Goal: Transaction & Acquisition: Book appointment/travel/reservation

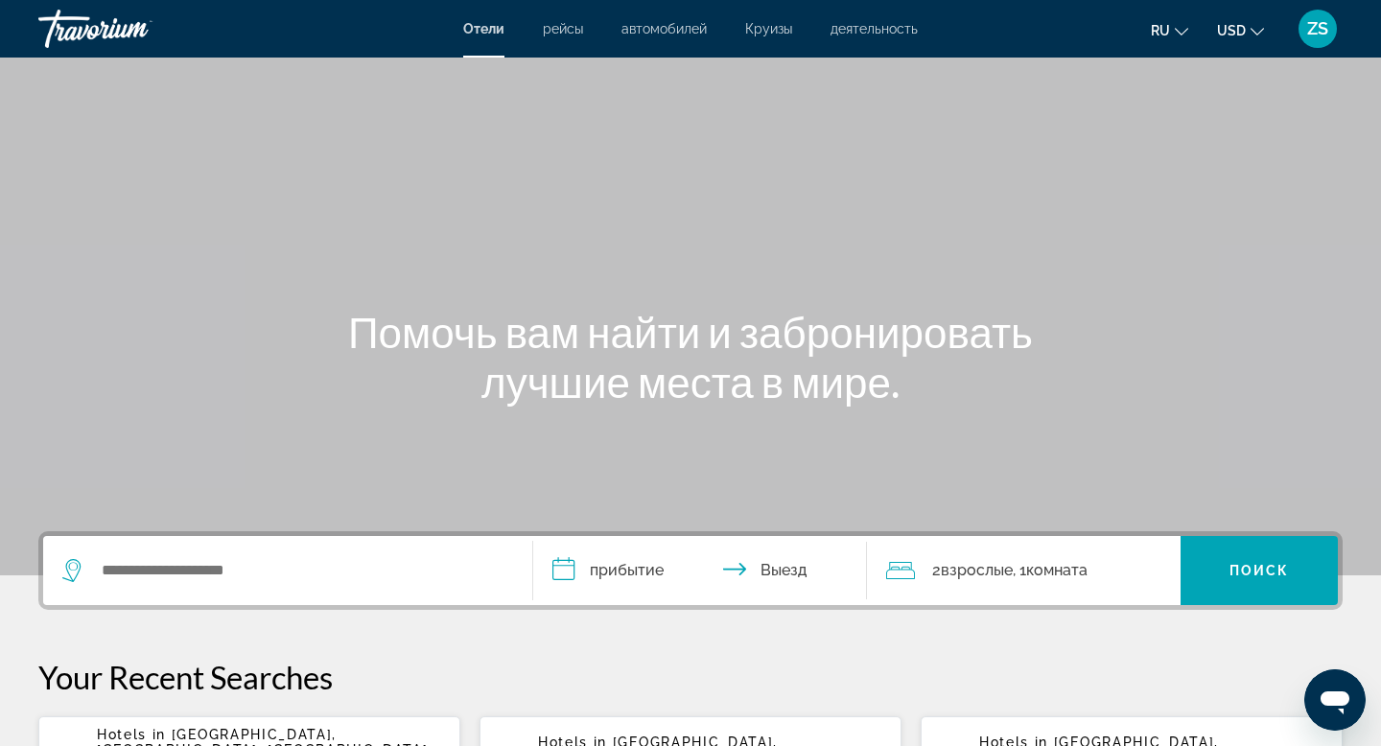
click at [203, 587] on div "Search widget" at bounding box center [287, 570] width 451 height 69
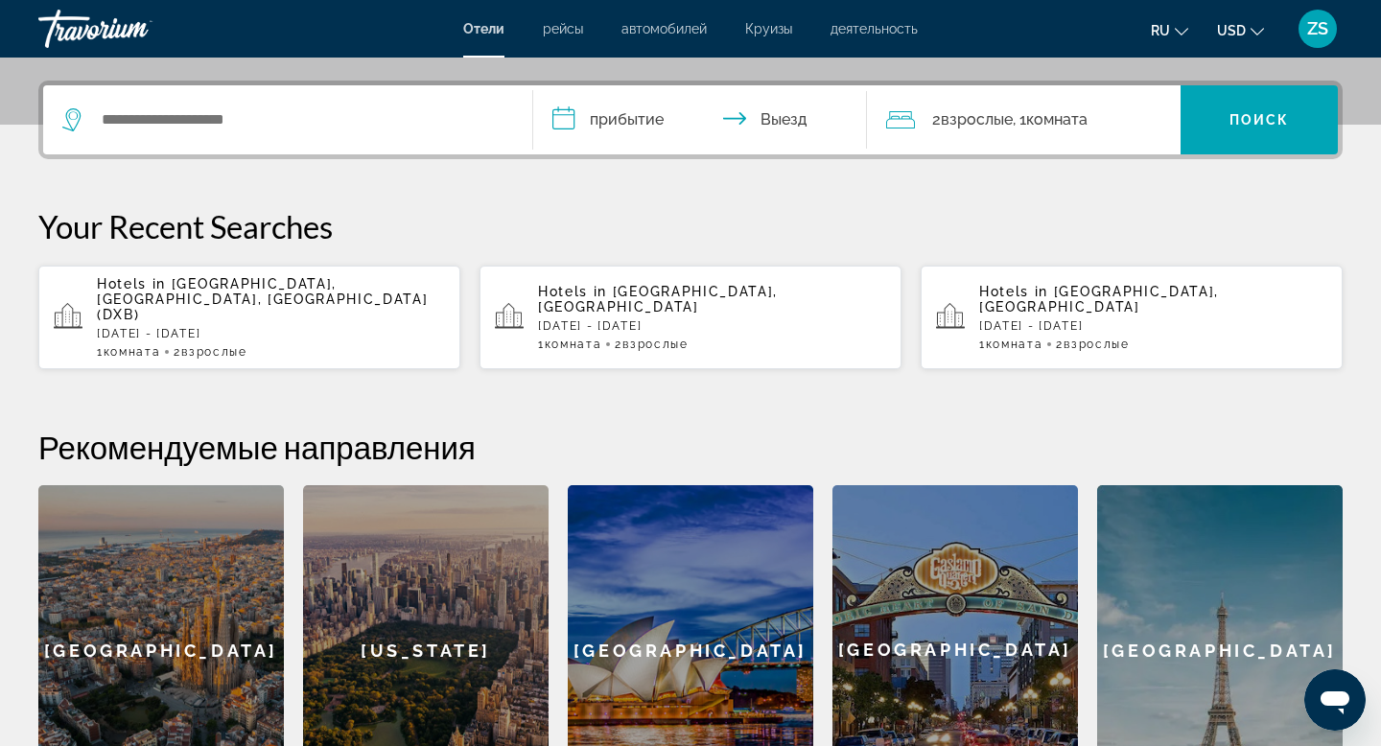
scroll to position [469, 0]
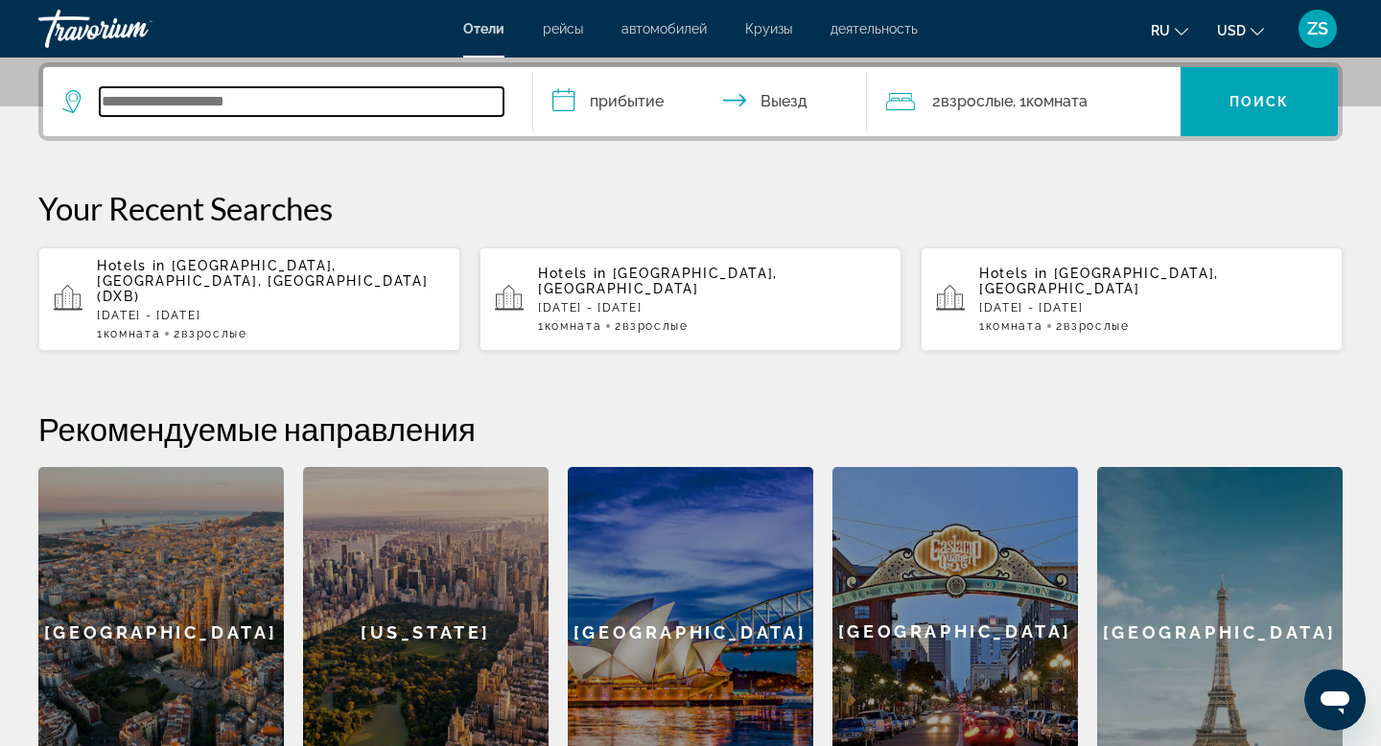
click at [200, 92] on input "Search widget" at bounding box center [302, 101] width 404 height 29
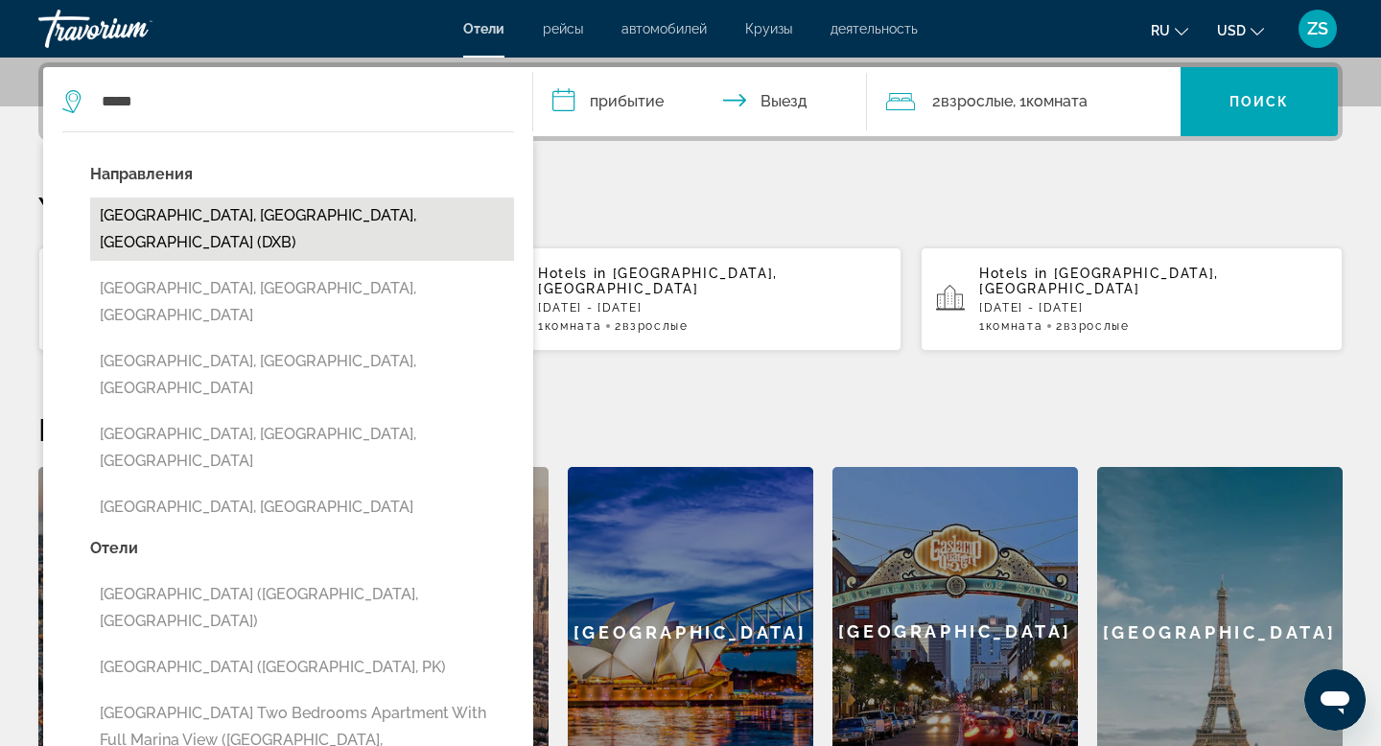
click at [340, 215] on button "[GEOGRAPHIC_DATA], [GEOGRAPHIC_DATA], [GEOGRAPHIC_DATA] (DXB)" at bounding box center [302, 228] width 424 height 63
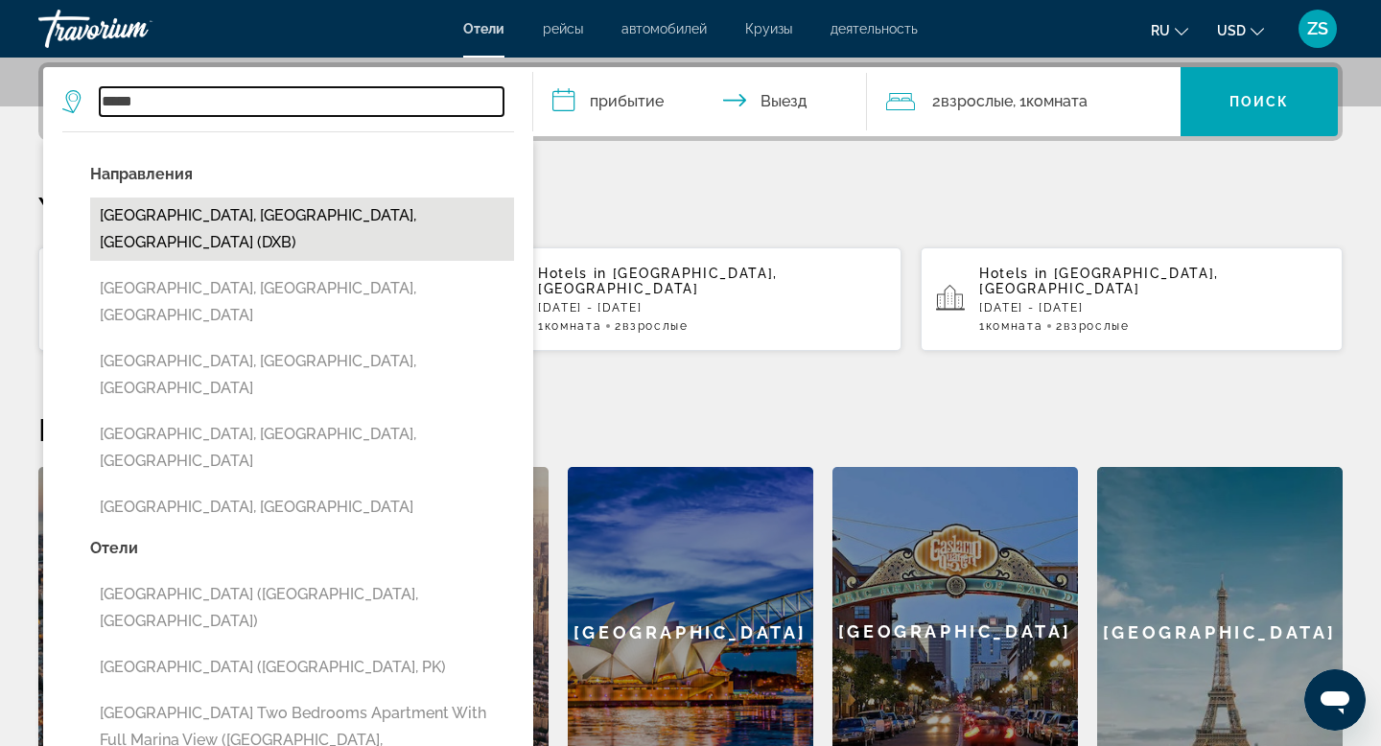
type input "**********"
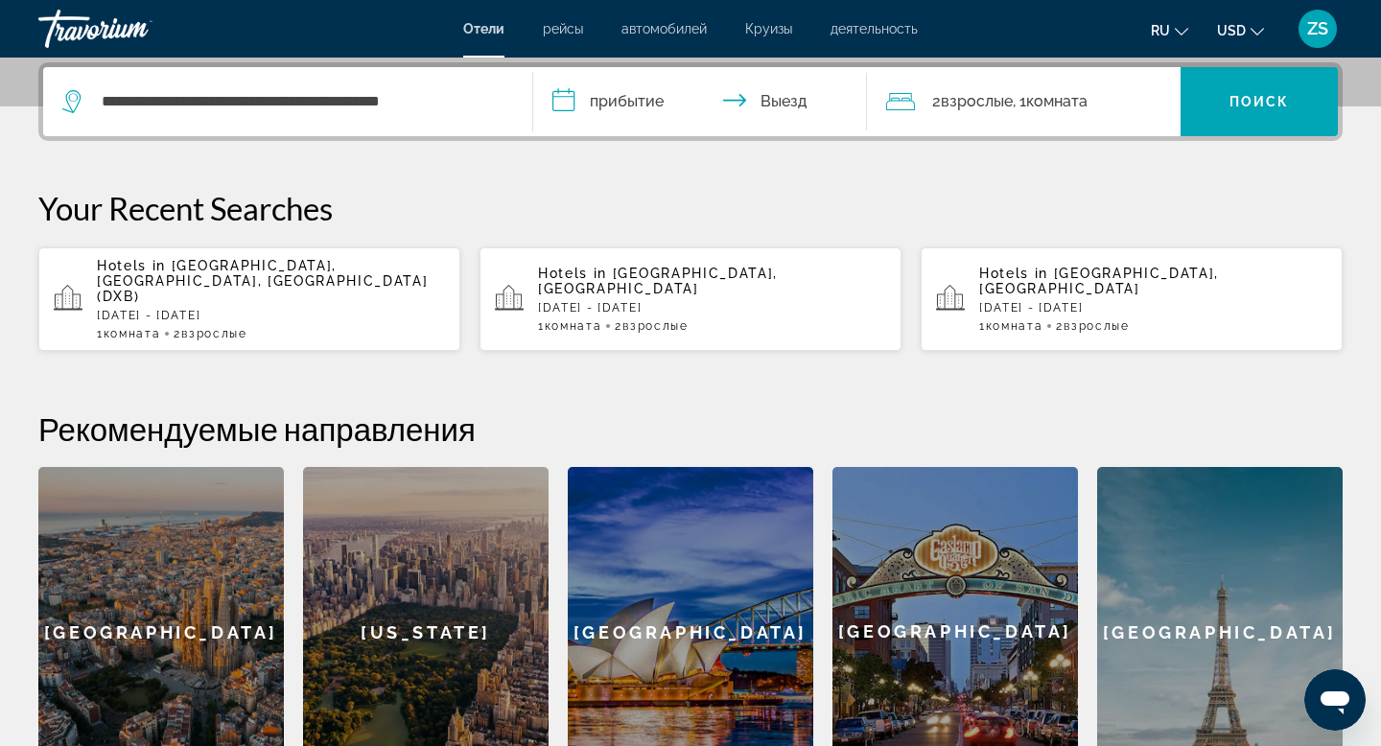
click at [652, 102] on input "**********" at bounding box center [703, 104] width 341 height 75
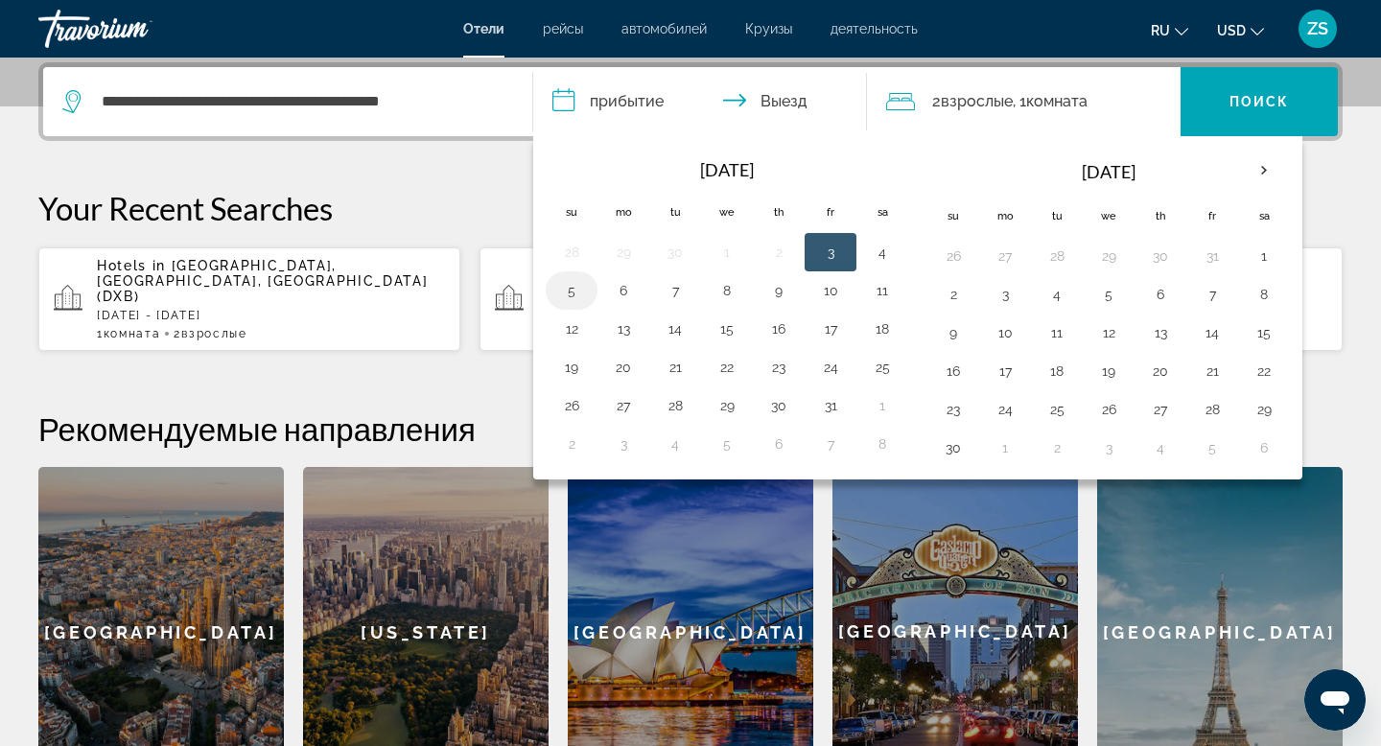
click at [570, 294] on button "5" at bounding box center [571, 290] width 31 height 27
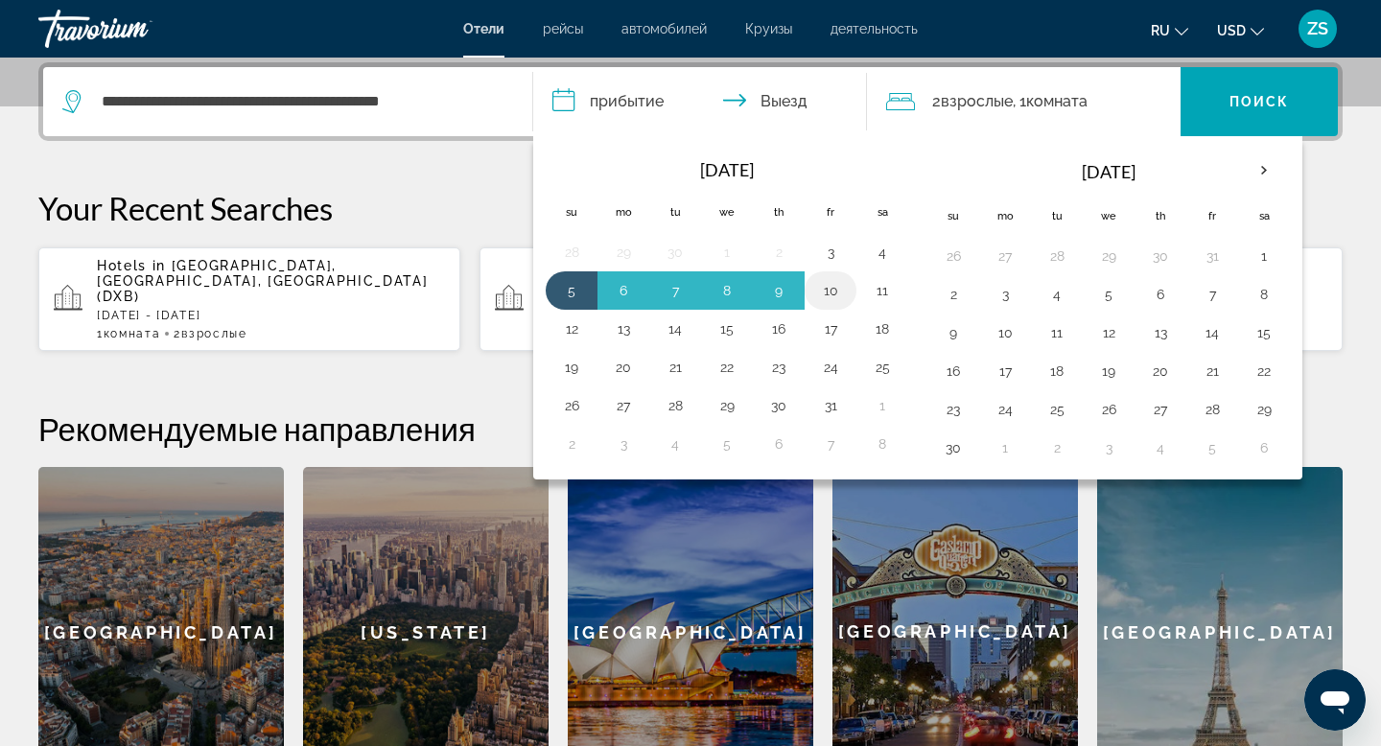
click at [849, 282] on td "10" at bounding box center [830, 290] width 52 height 38
click at [835, 290] on button "10" at bounding box center [830, 290] width 31 height 27
type input "**********"
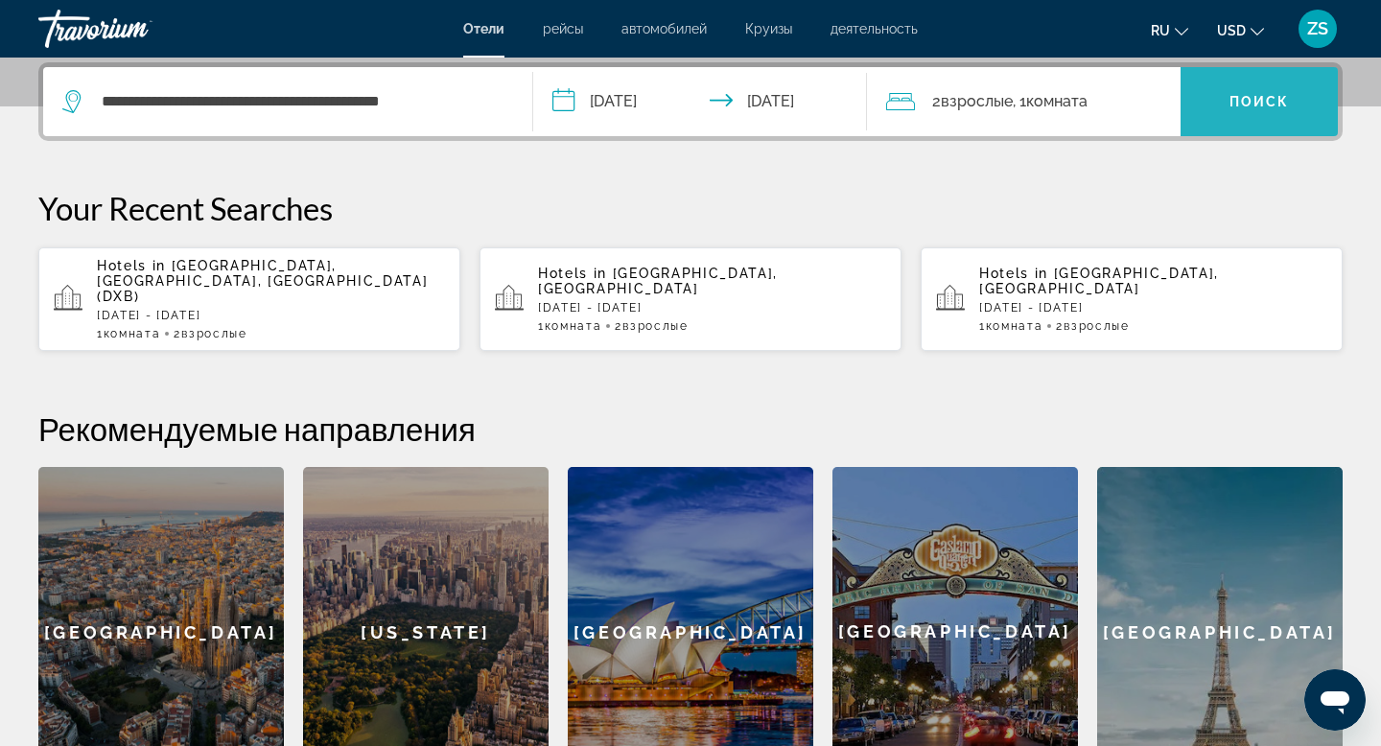
click at [1223, 97] on span "Search widget" at bounding box center [1258, 102] width 157 height 46
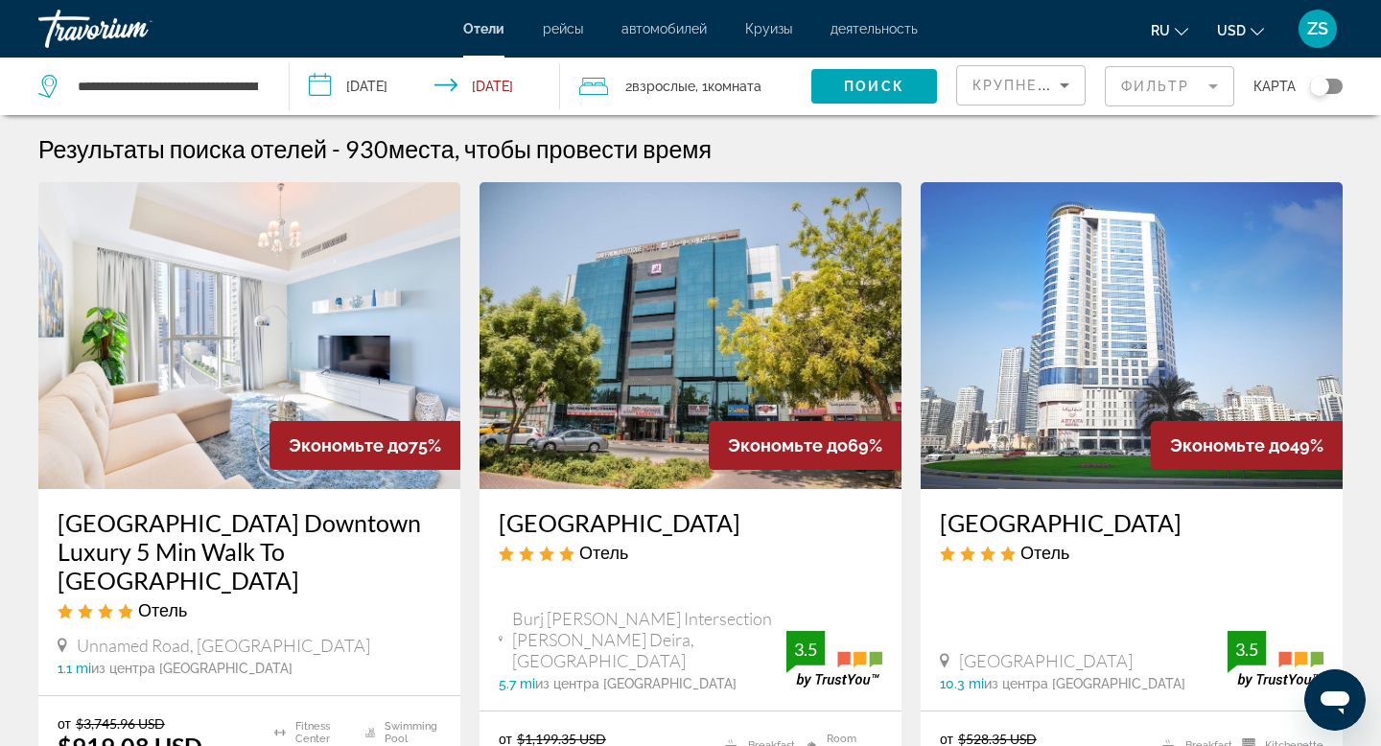
click at [1218, 75] on mat-form-field "Фильтр" at bounding box center [1168, 86] width 129 height 40
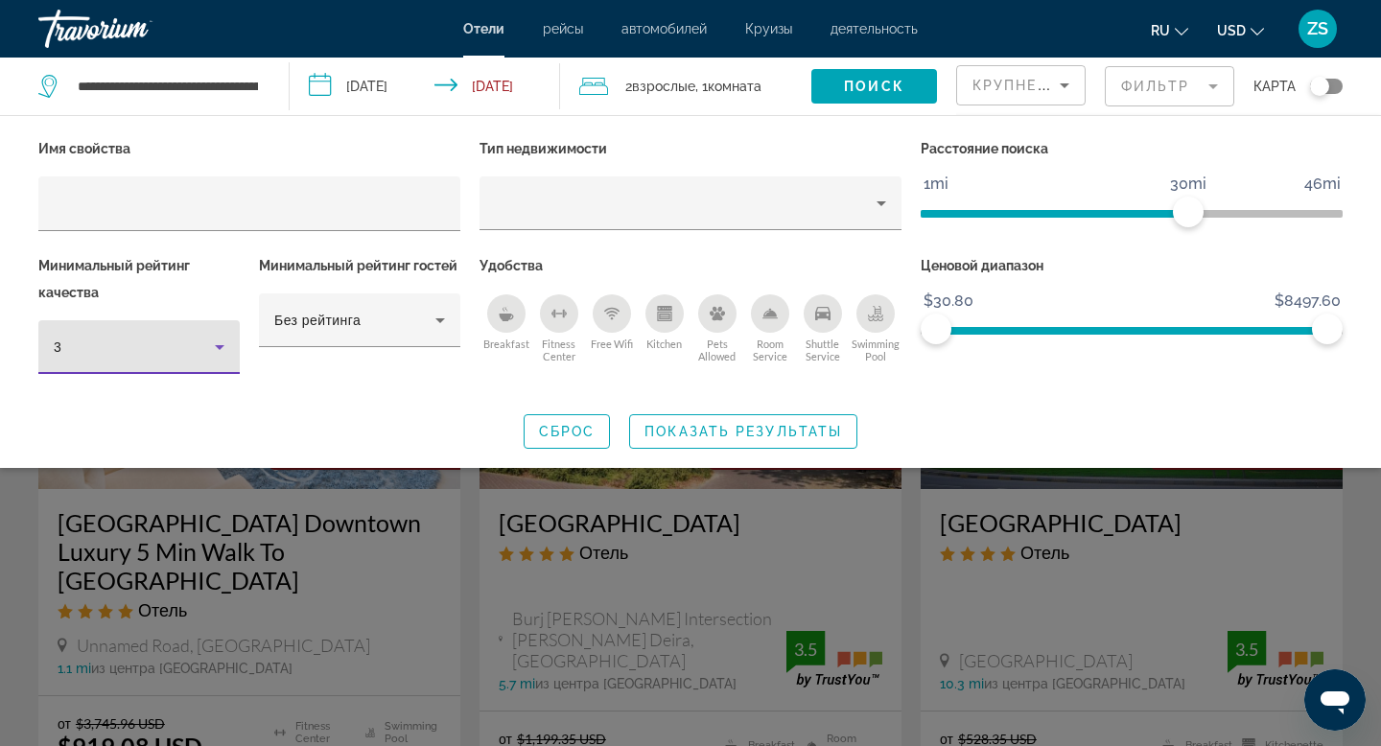
click at [221, 346] on icon "Hotel Filters" at bounding box center [220, 347] width 10 height 5
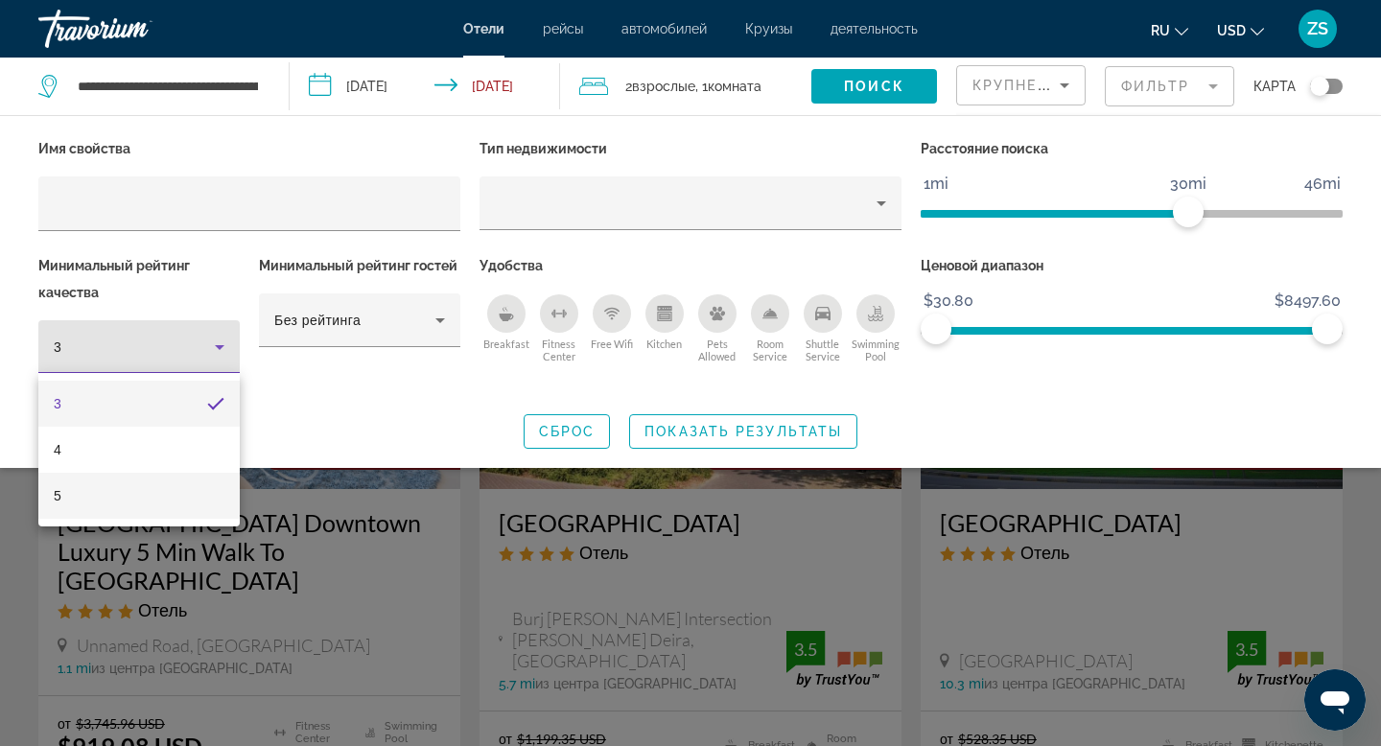
click at [202, 494] on mat-option "5" at bounding box center [138, 496] width 201 height 46
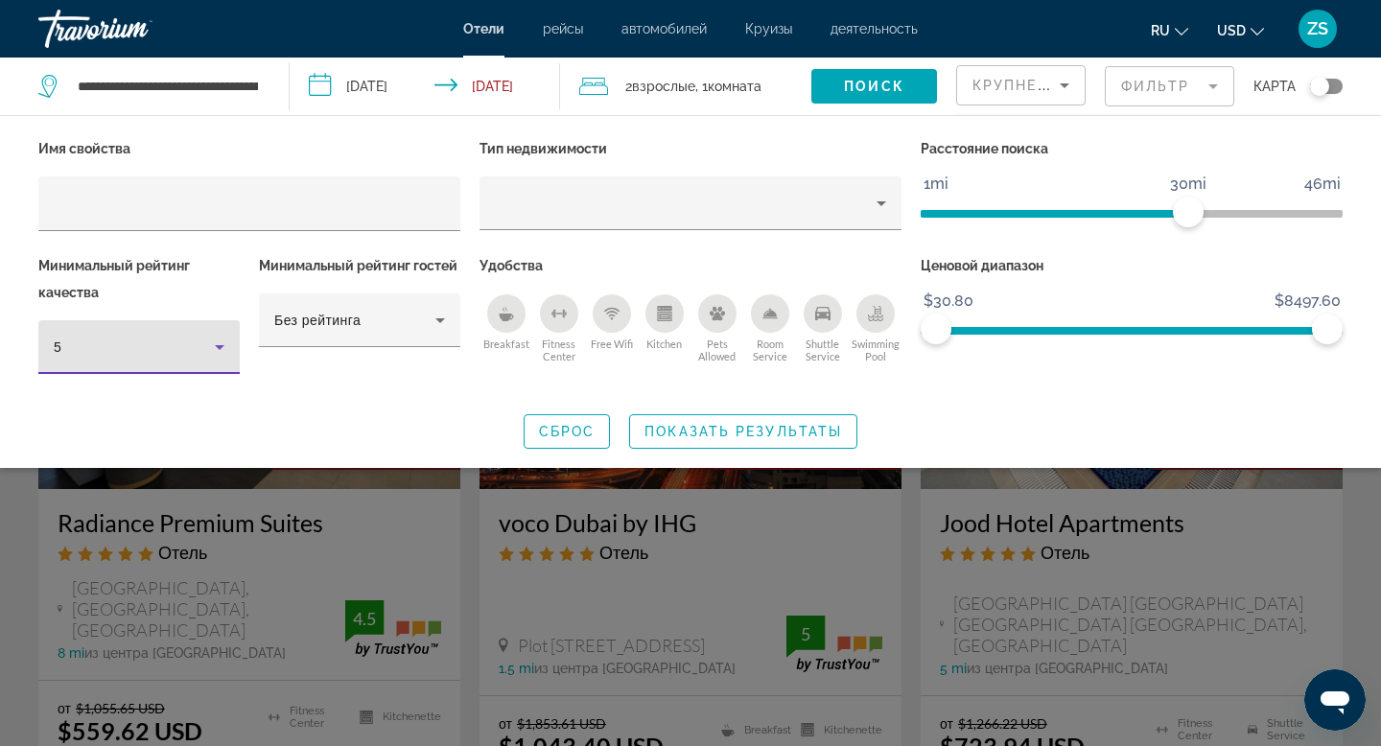
click at [502, 314] on icon "Breakfast" at bounding box center [506, 318] width 14 height 8
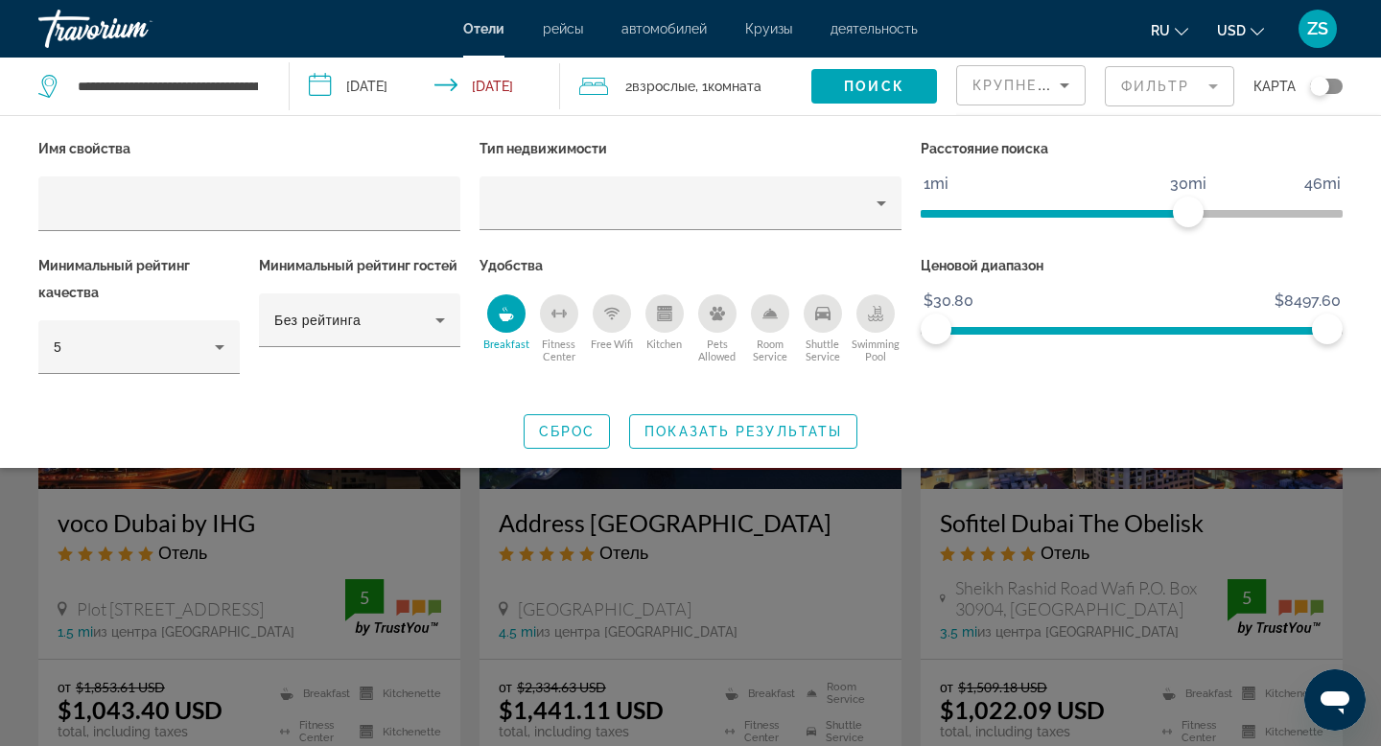
click at [600, 312] on div "Free Wifi" at bounding box center [611, 313] width 38 height 38
click at [767, 321] on div "Room Service" at bounding box center [770, 313] width 38 height 38
click at [869, 312] on icon "Swimming Pool" at bounding box center [875, 313] width 15 height 15
click at [742, 438] on span "Search widget" at bounding box center [743, 431] width 226 height 46
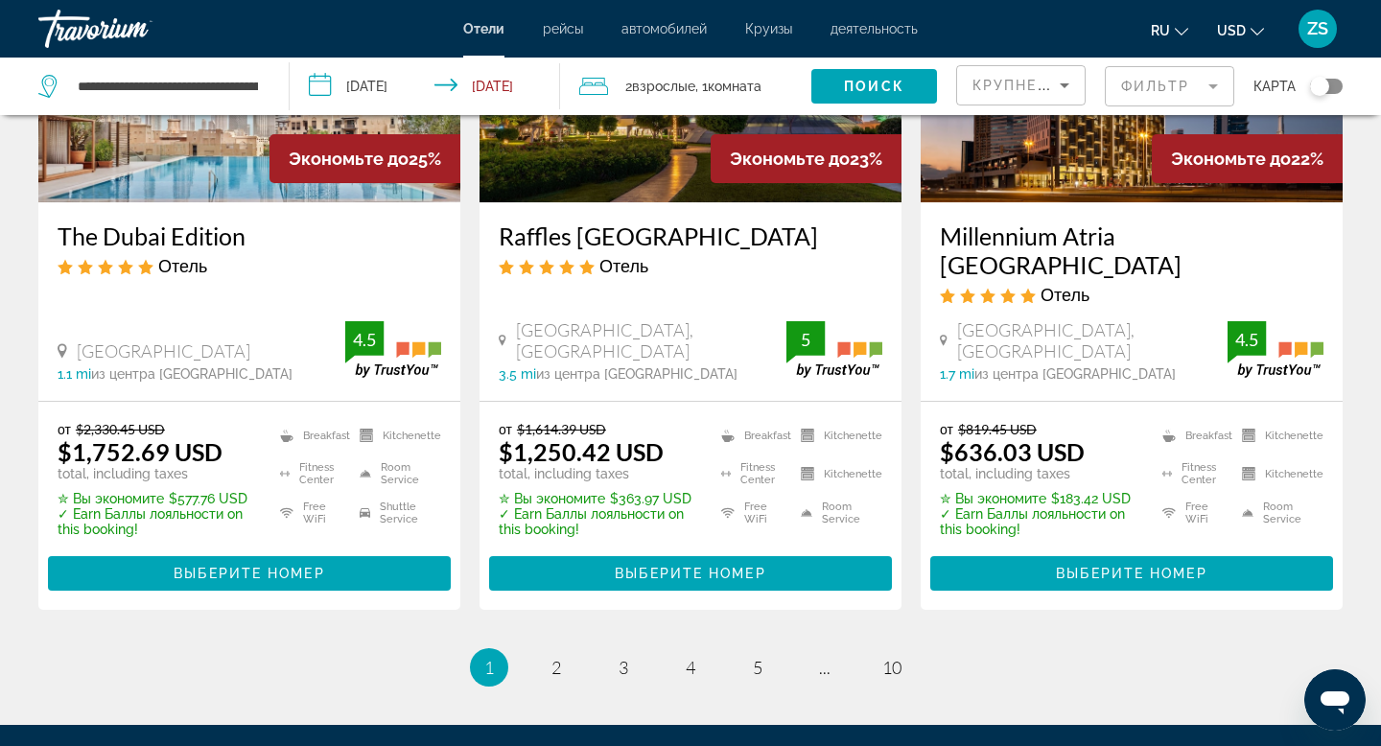
scroll to position [2517, 0]
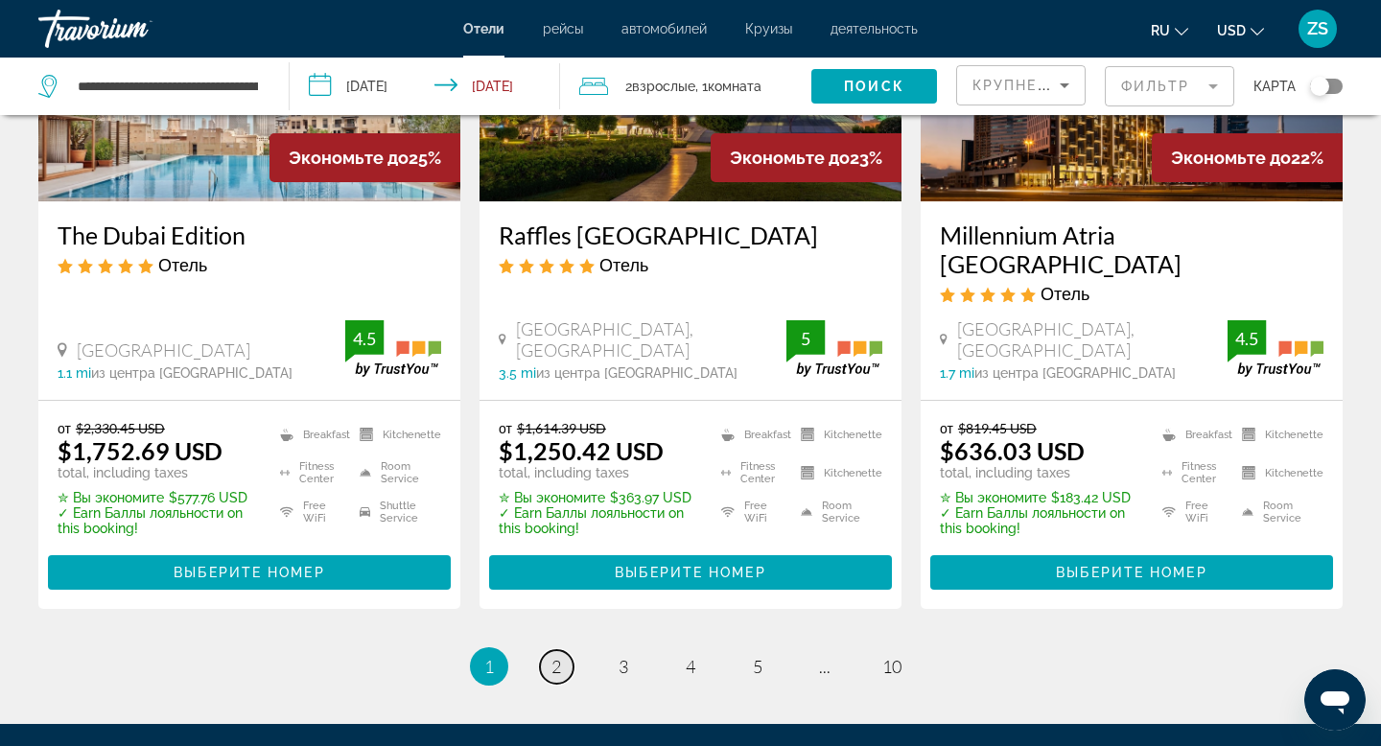
click at [561, 650] on link "page 2" at bounding box center [557, 667] width 34 height 34
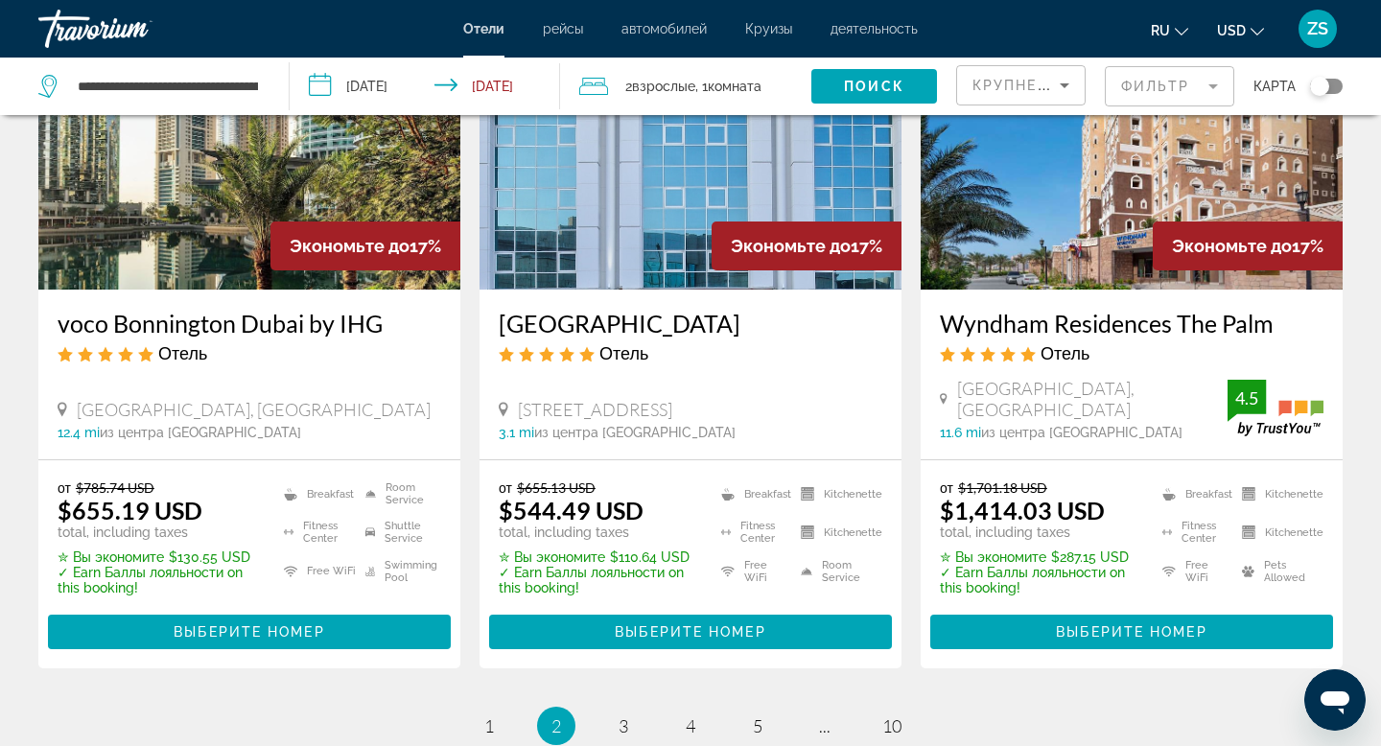
scroll to position [2561, 0]
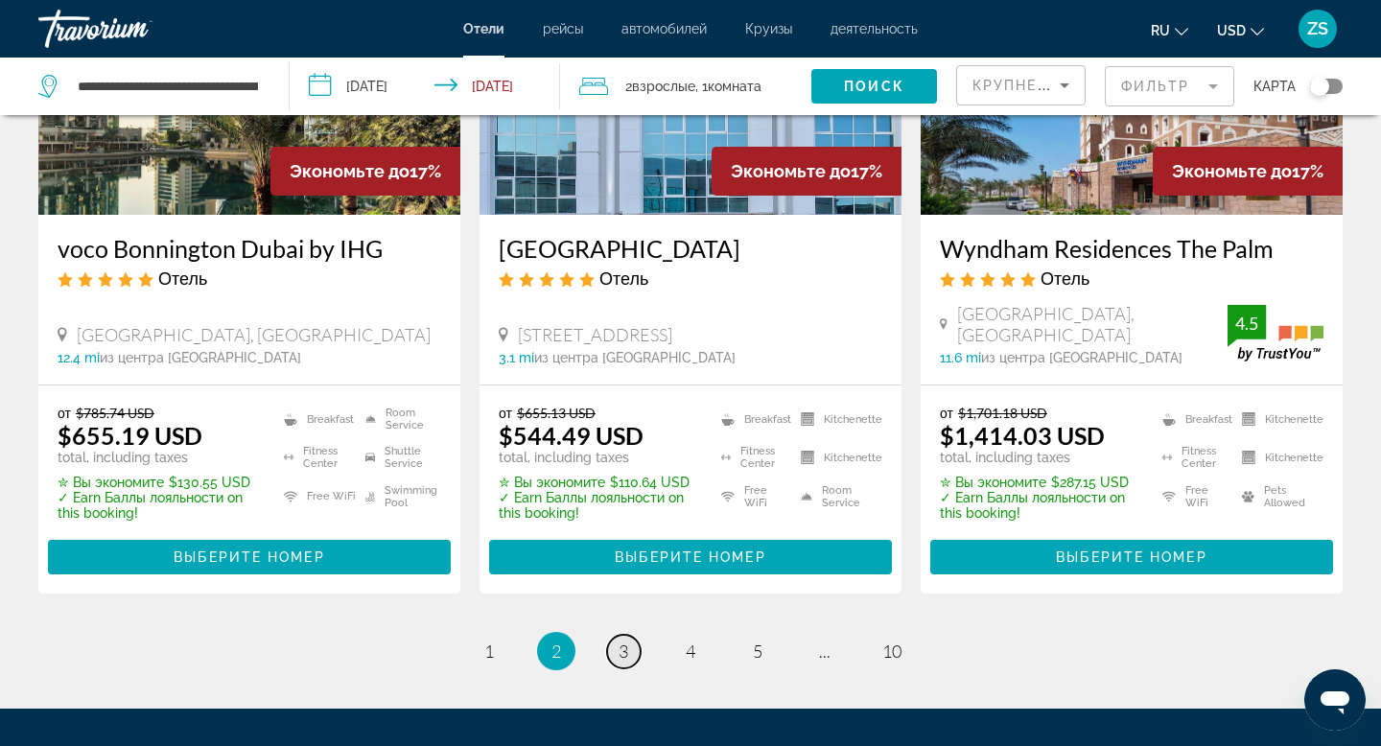
click at [629, 635] on link "page 3" at bounding box center [624, 652] width 34 height 34
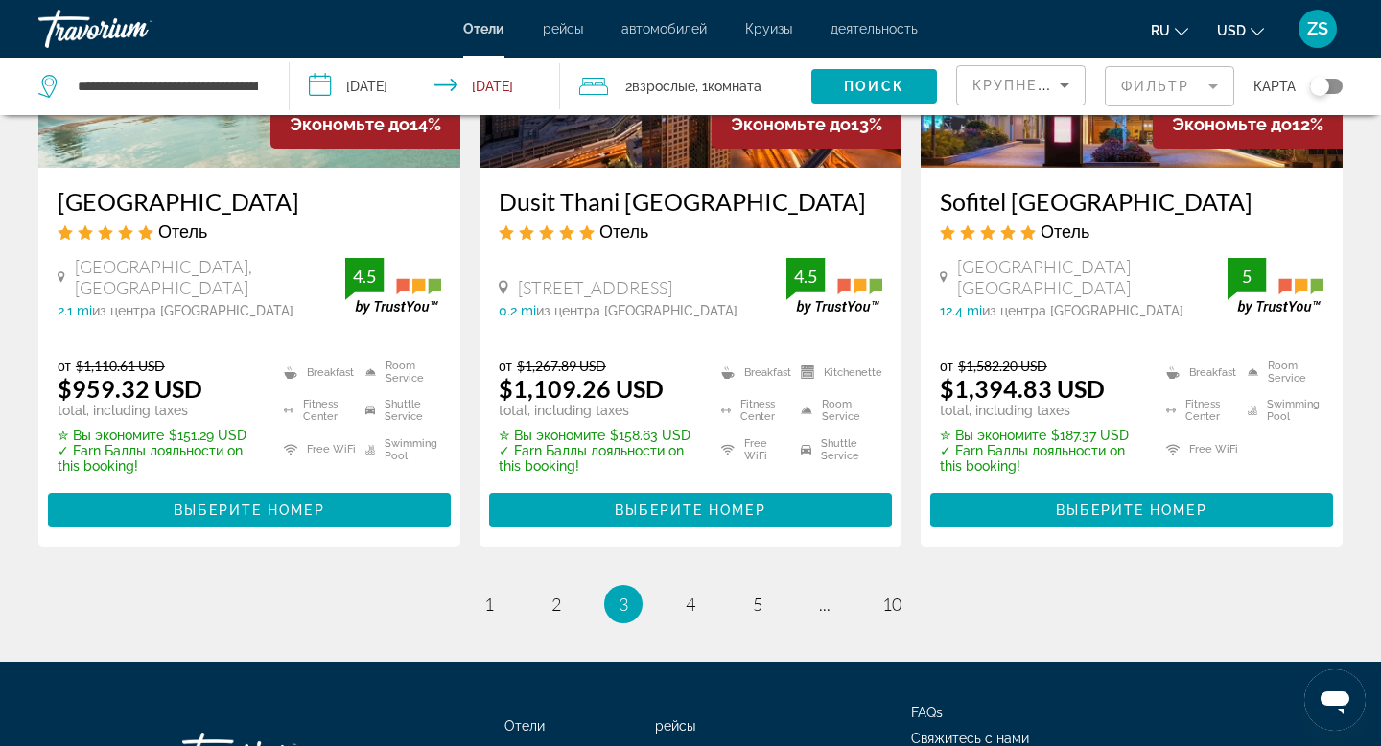
scroll to position [2701, 0]
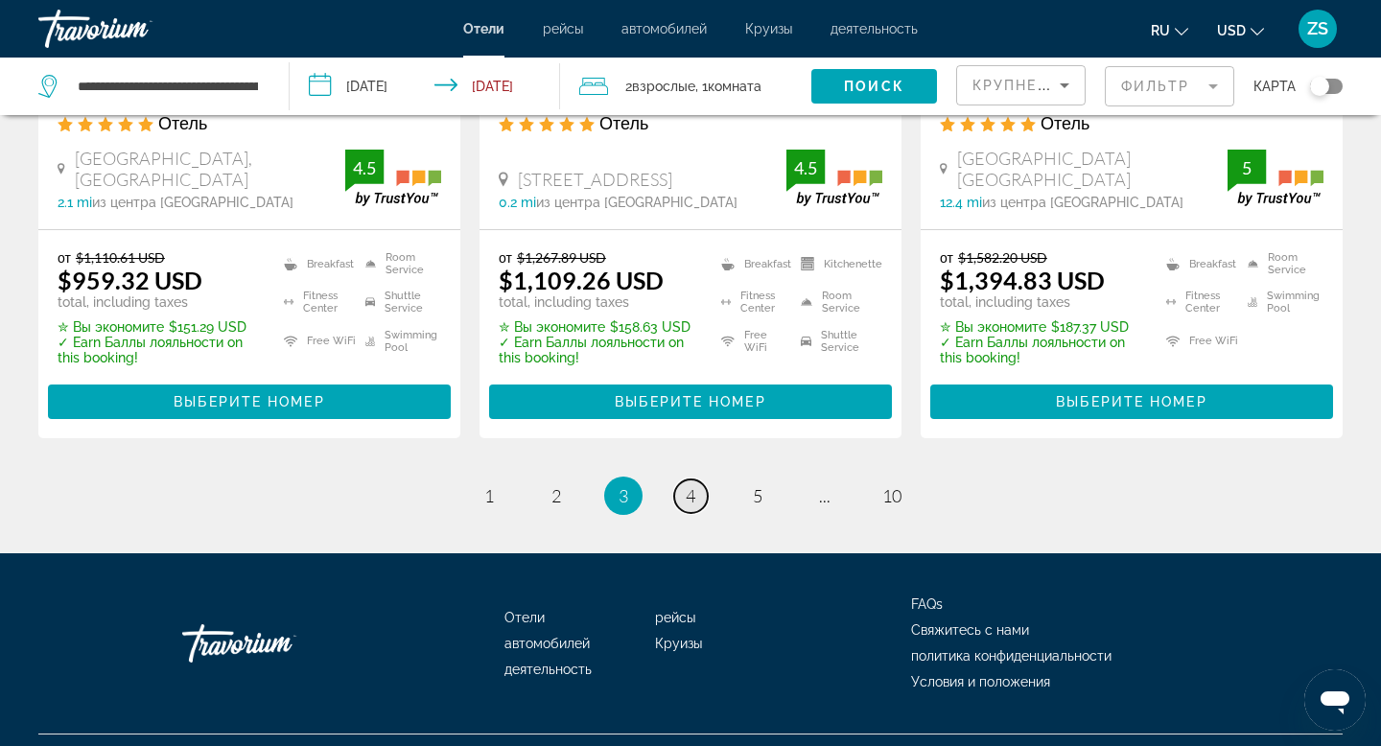
click at [696, 479] on link "page 4" at bounding box center [691, 496] width 34 height 34
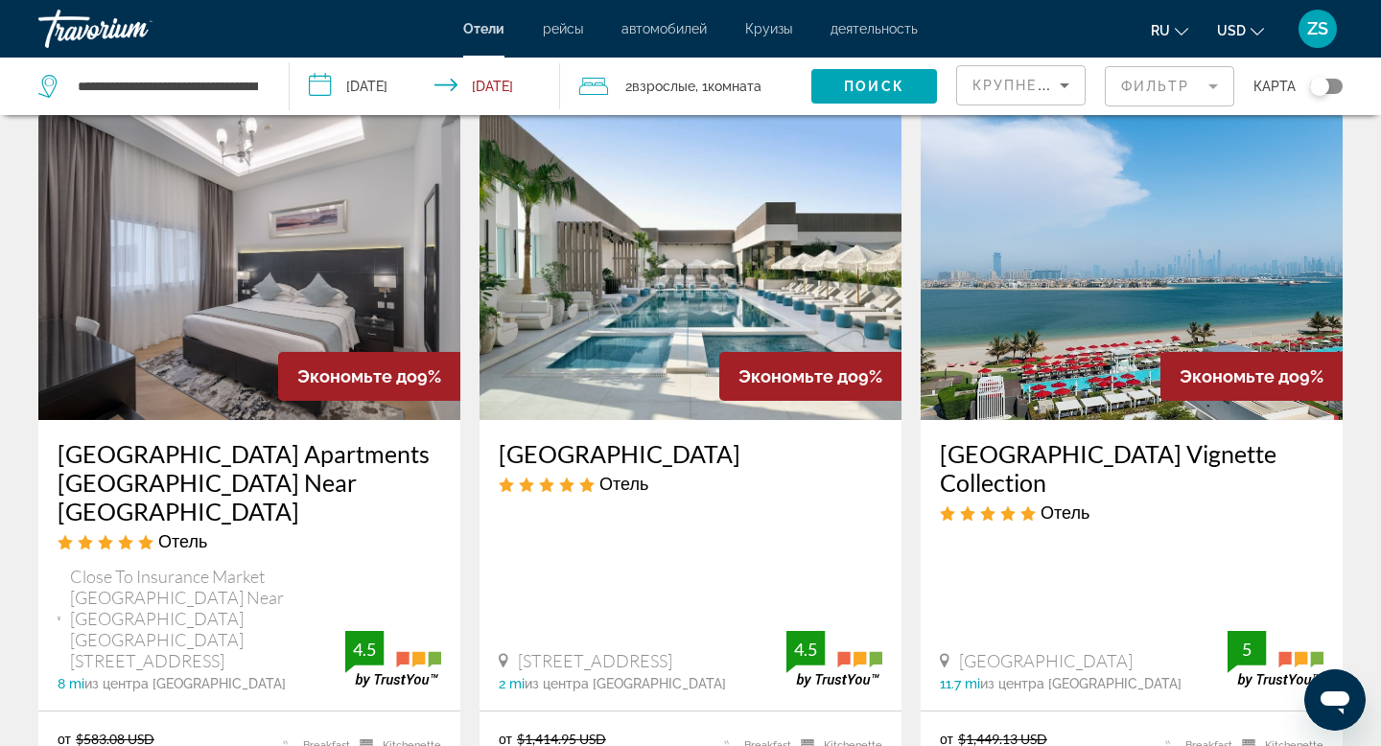
scroll to position [2316, 0]
click at [488, 529] on div "[GEOGRAPHIC_DATA] Отель [STREET_ADDRESS] 2 mi из центра [GEOGRAPHIC_DATA] от от…" at bounding box center [690, 566] width 422 height 290
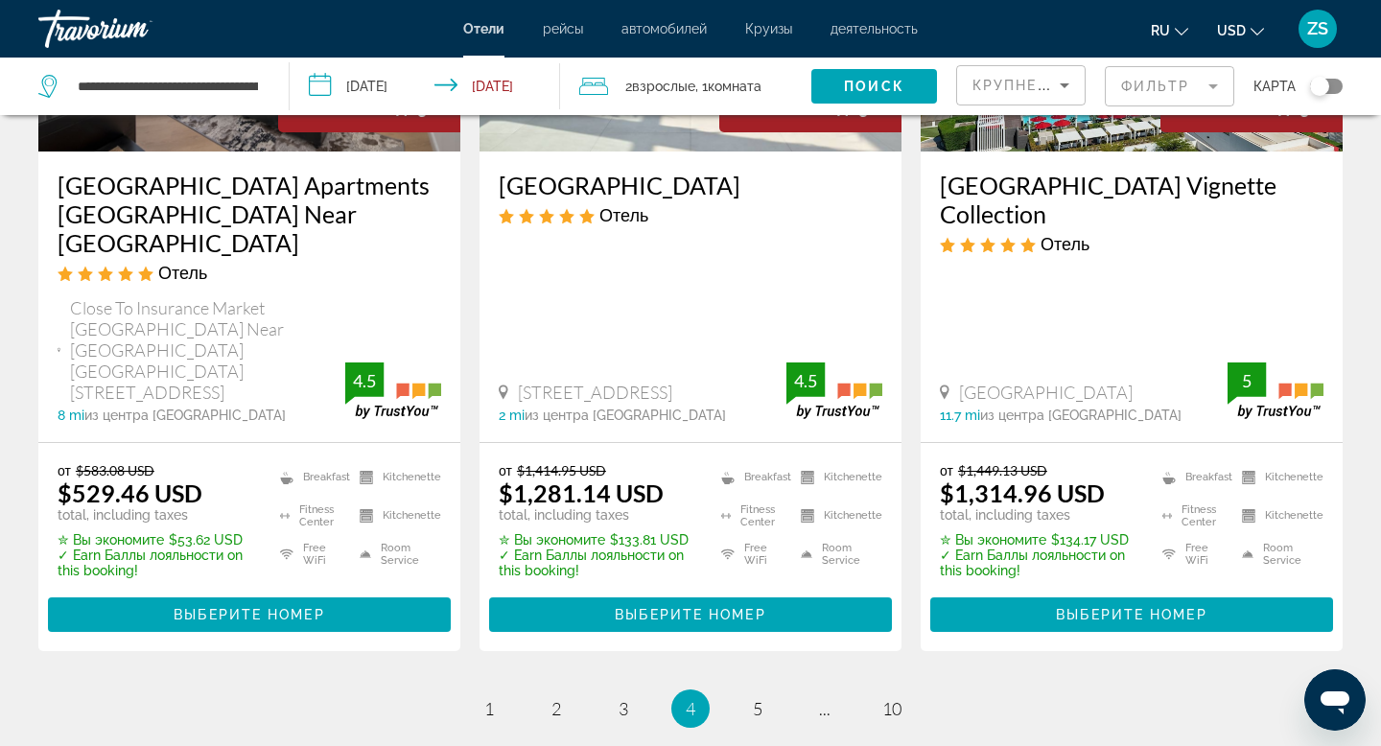
scroll to position [2584, 0]
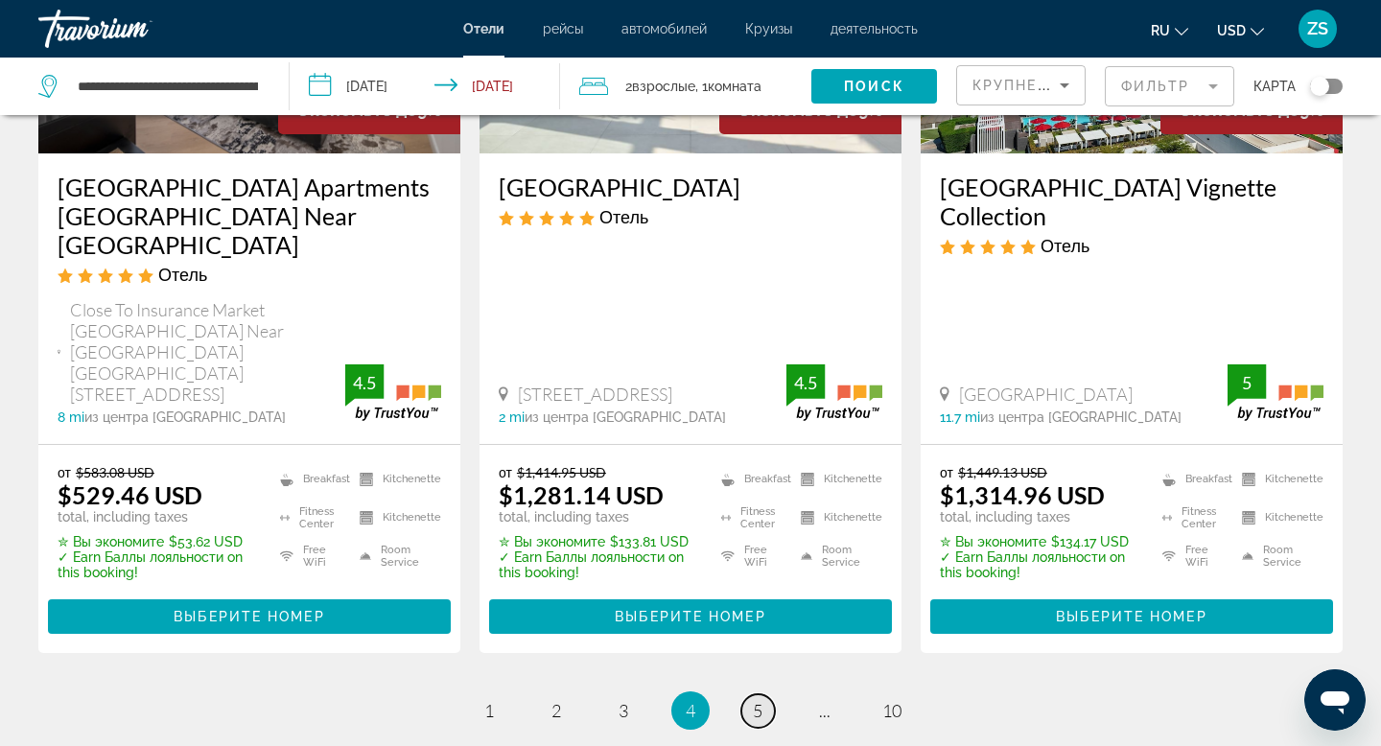
click at [753, 700] on span "5" at bounding box center [758, 710] width 10 height 21
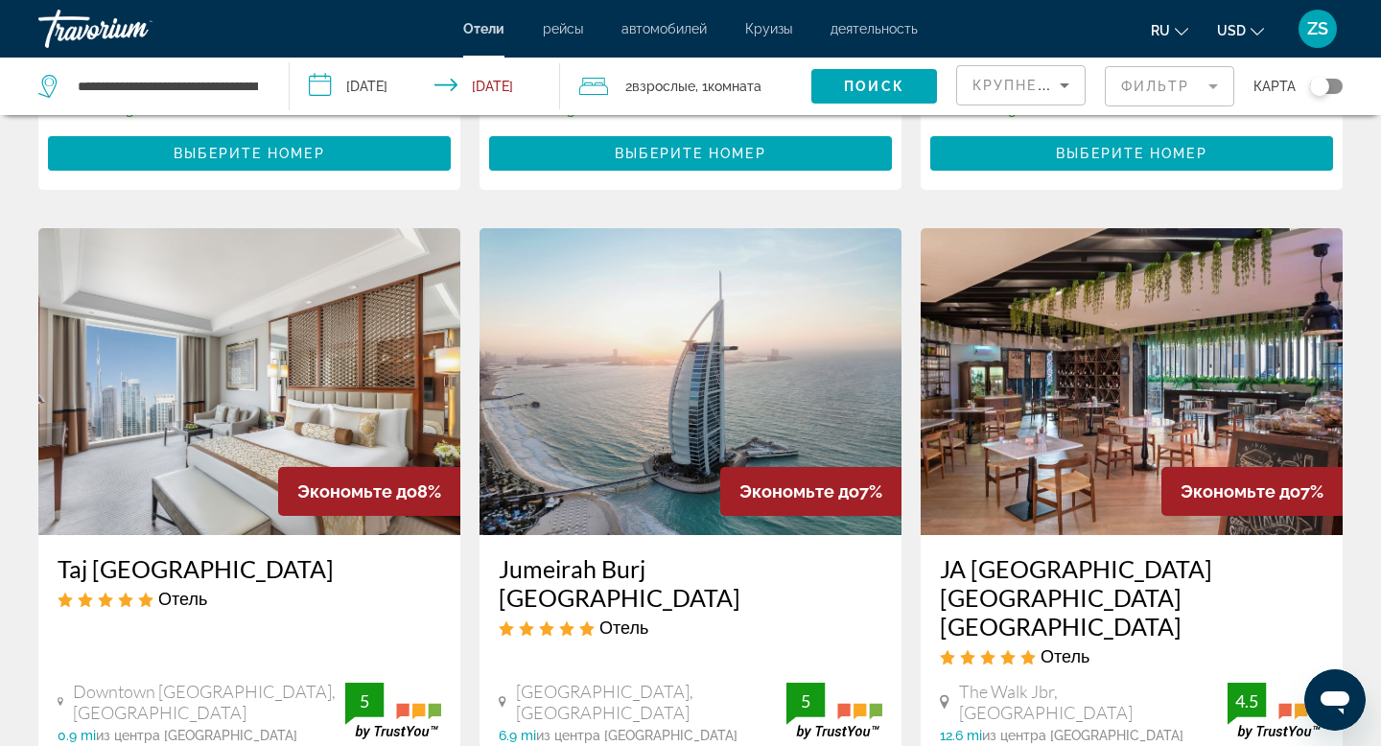
scroll to position [673, 0]
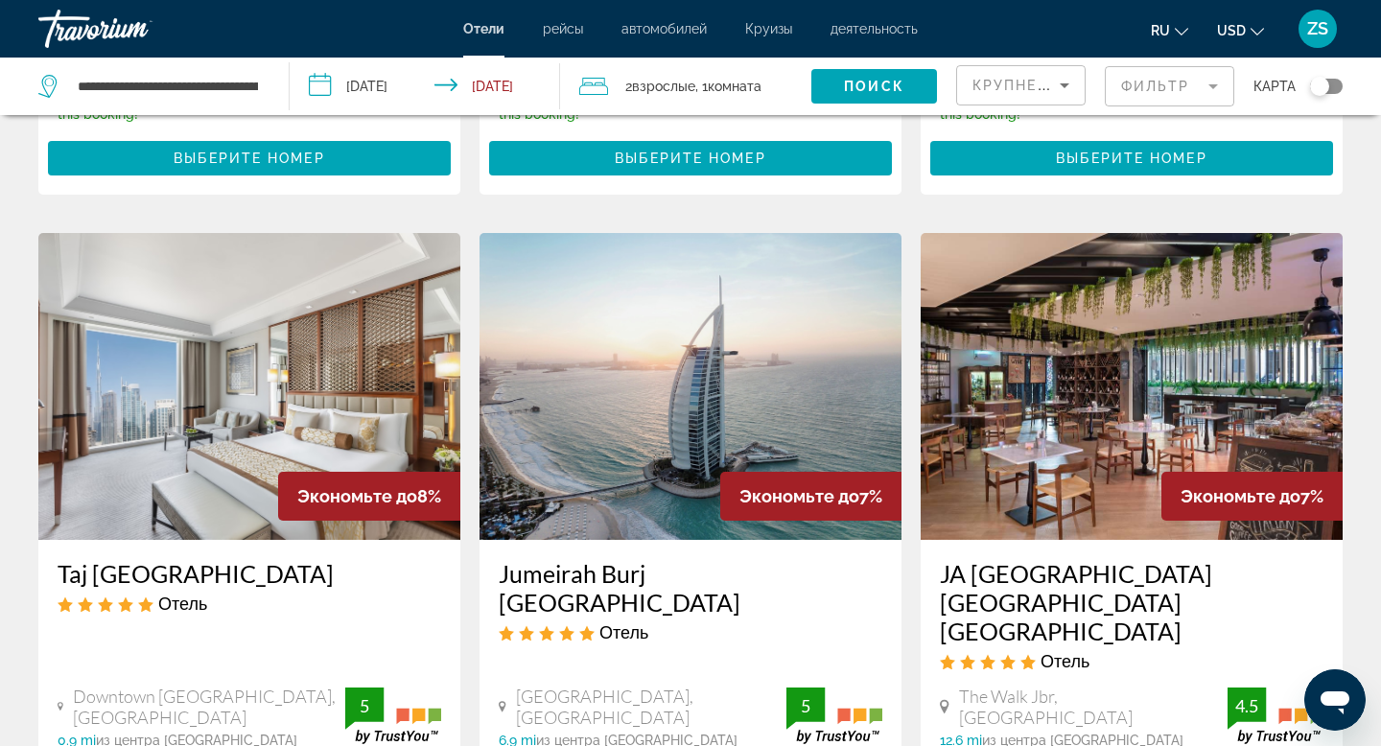
click at [1051, 507] on img "Main content" at bounding box center [1131, 386] width 422 height 307
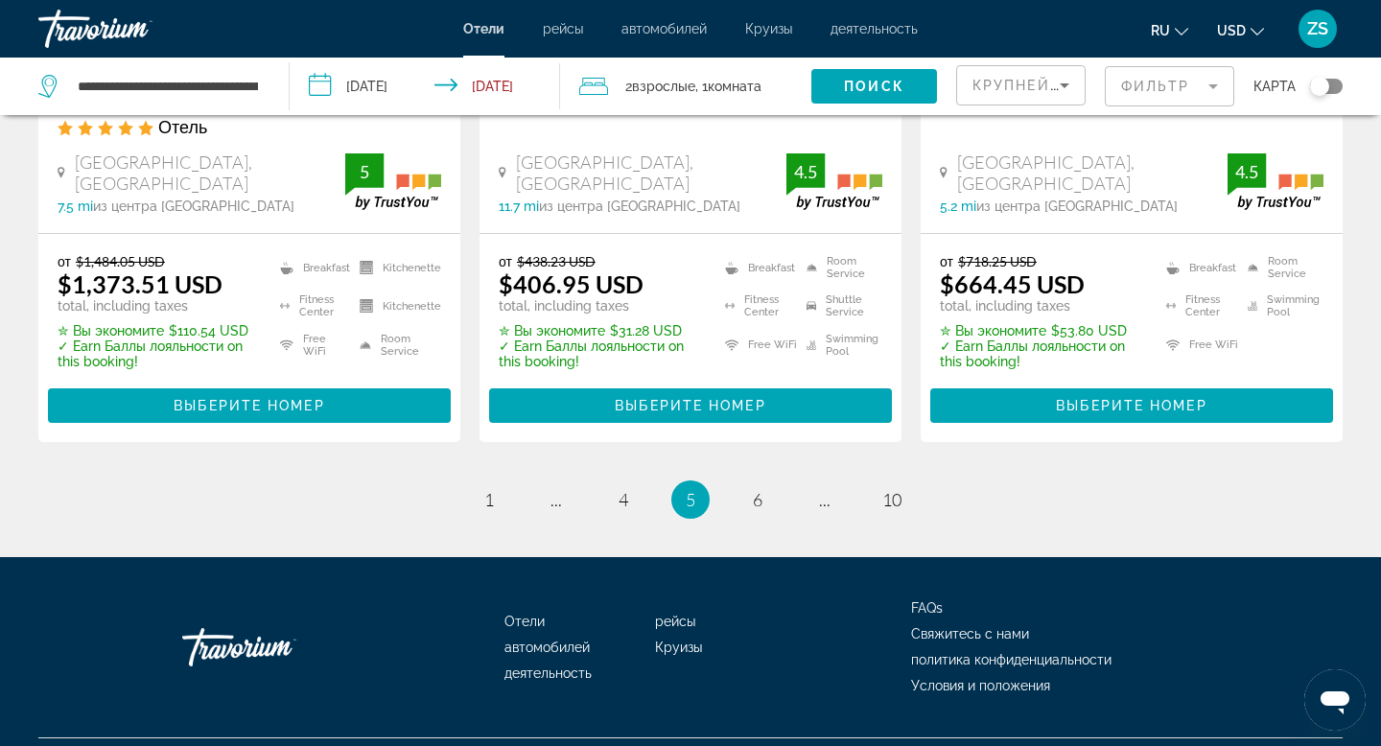
scroll to position [2753, 0]
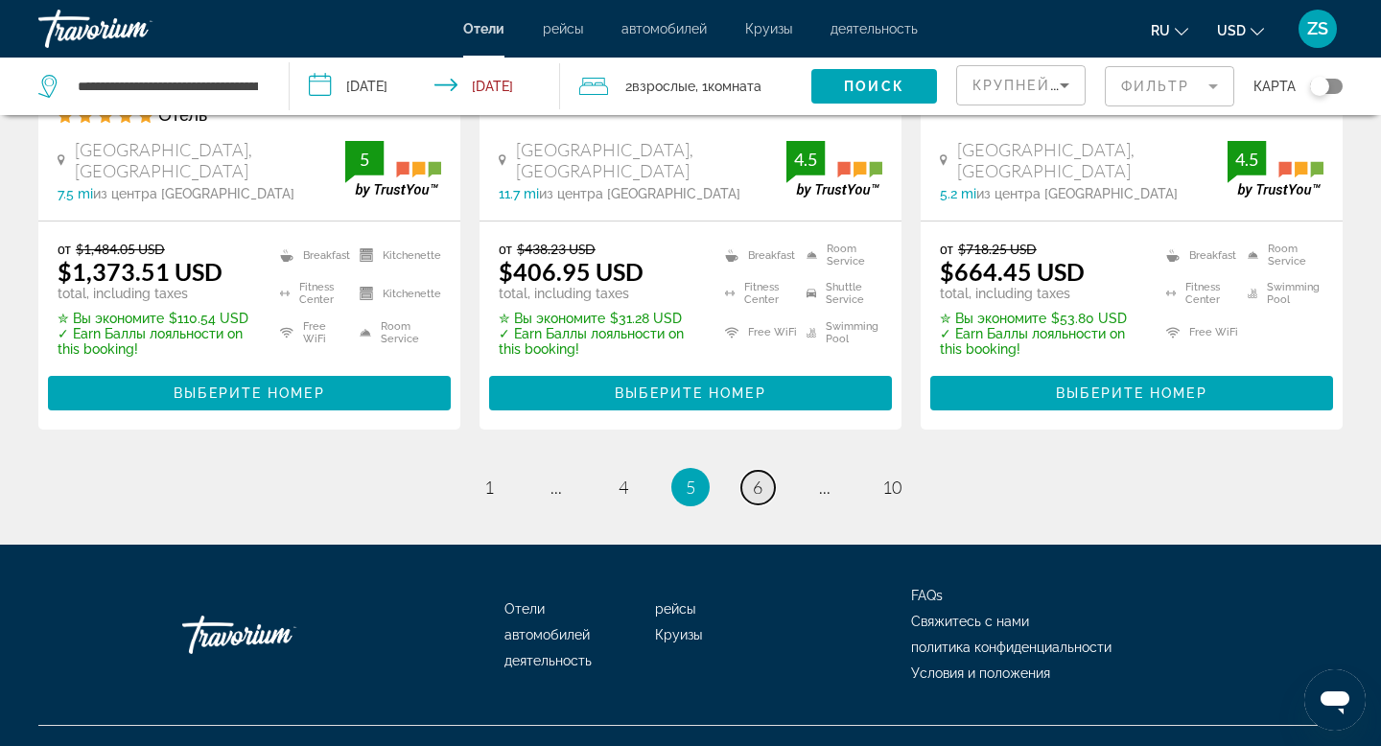
click at [763, 471] on link "page 6" at bounding box center [758, 488] width 34 height 34
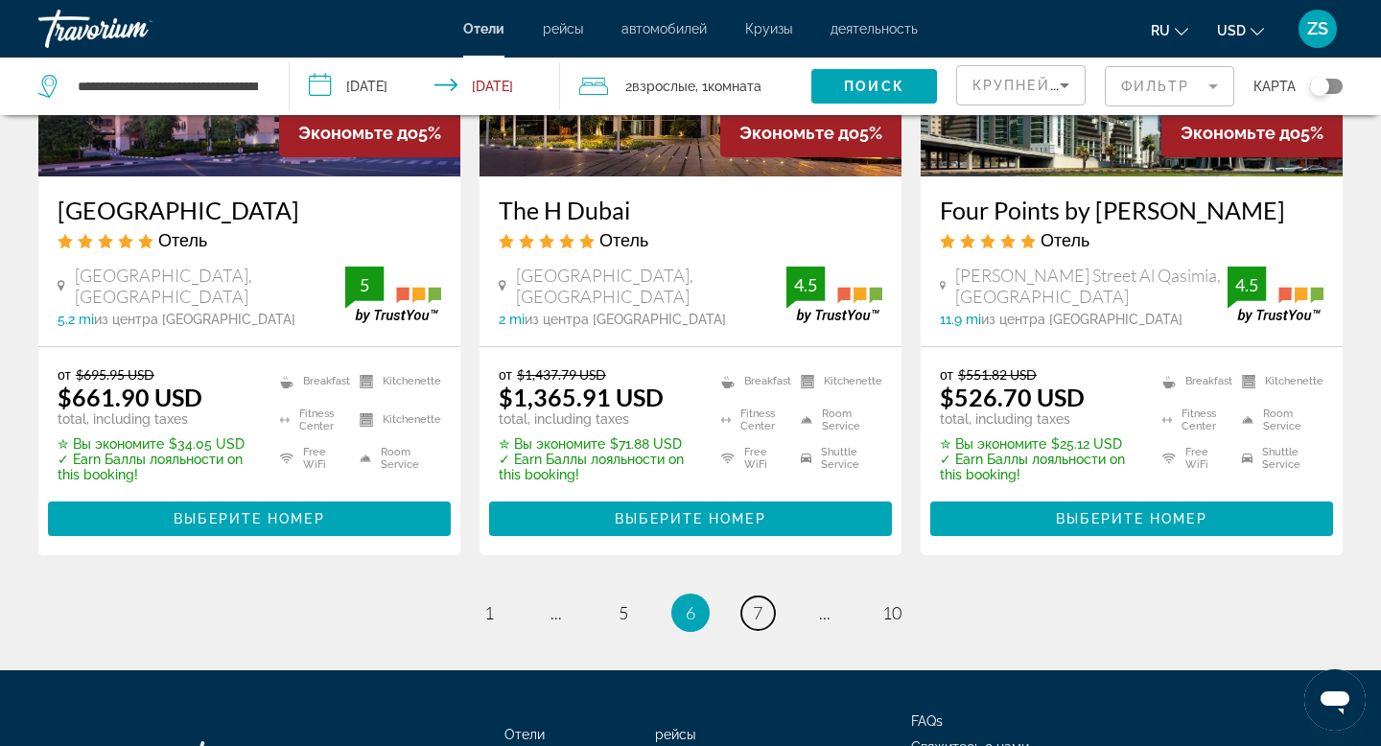
scroll to position [2702, 0]
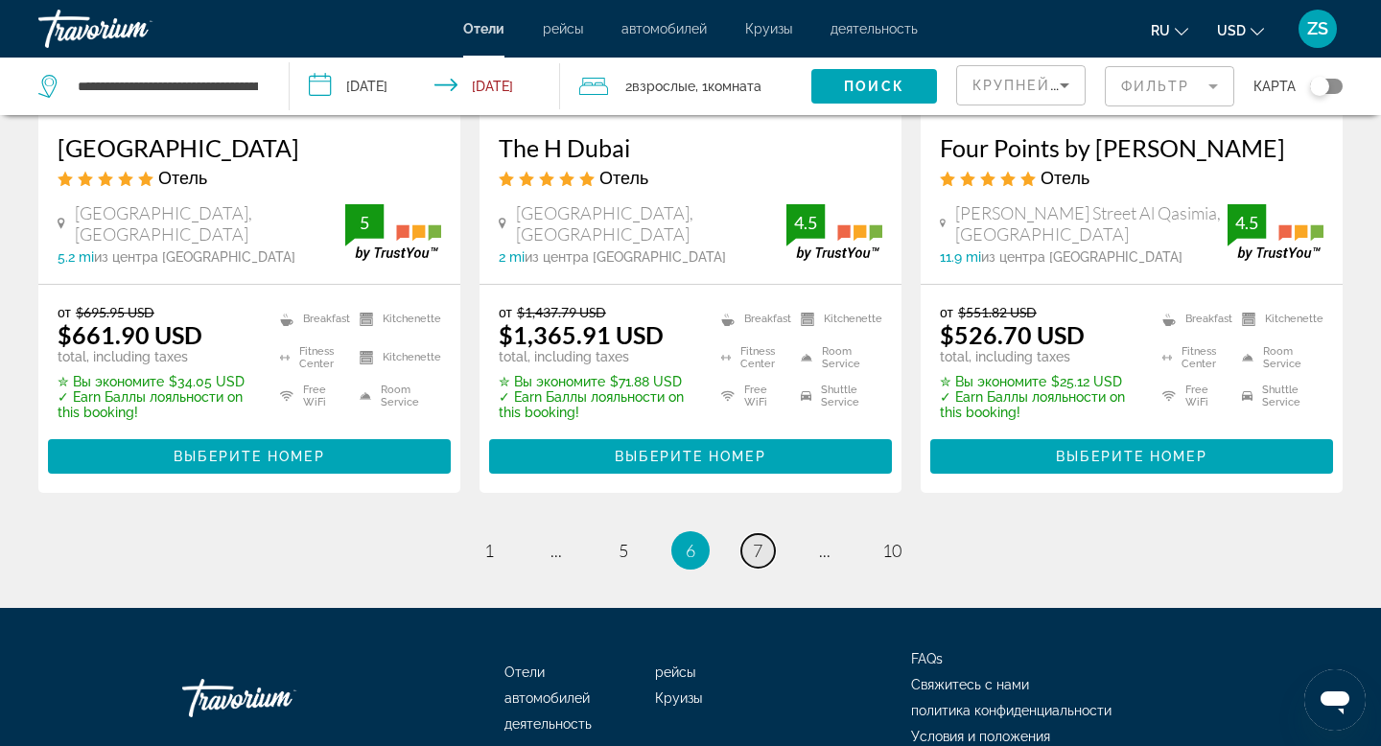
click at [743, 534] on link "page 7" at bounding box center [758, 551] width 34 height 34
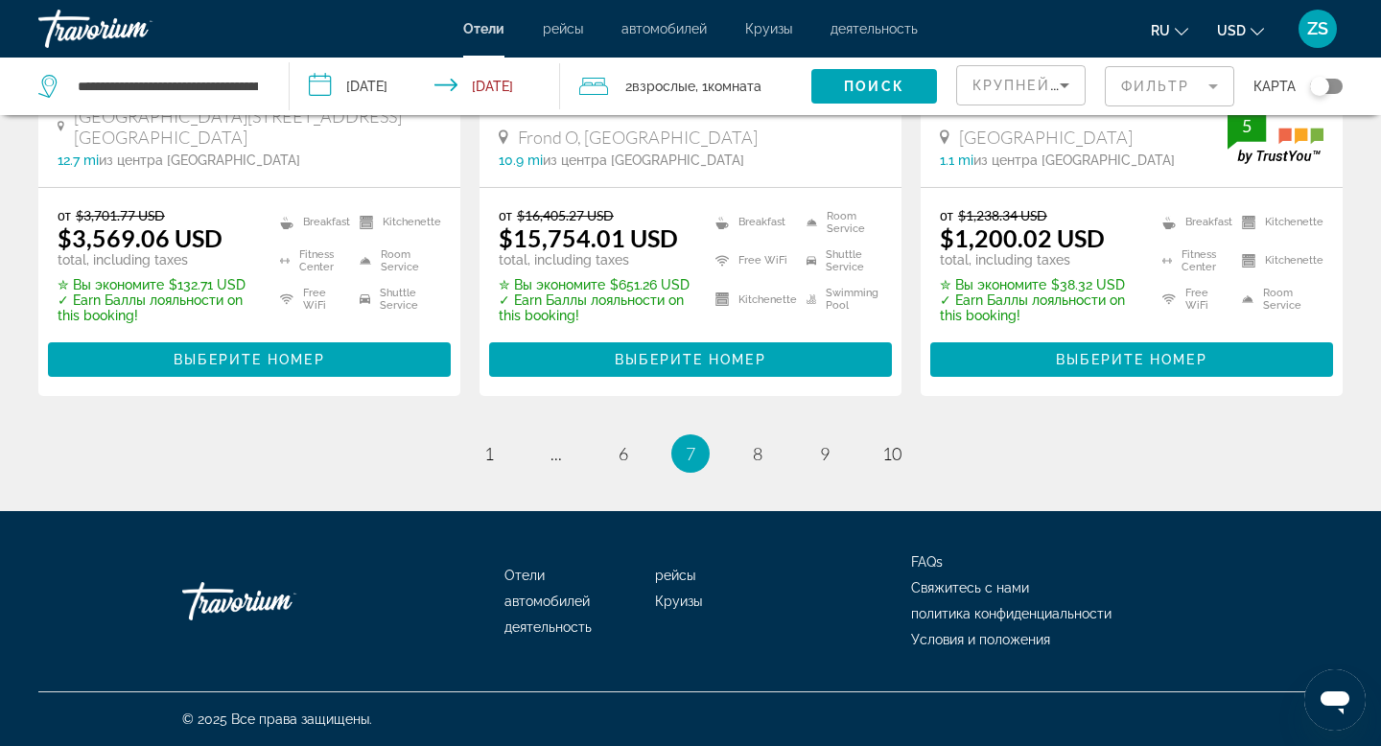
scroll to position [2776, 0]
click at [763, 448] on link "page 8" at bounding box center [758, 454] width 34 height 34
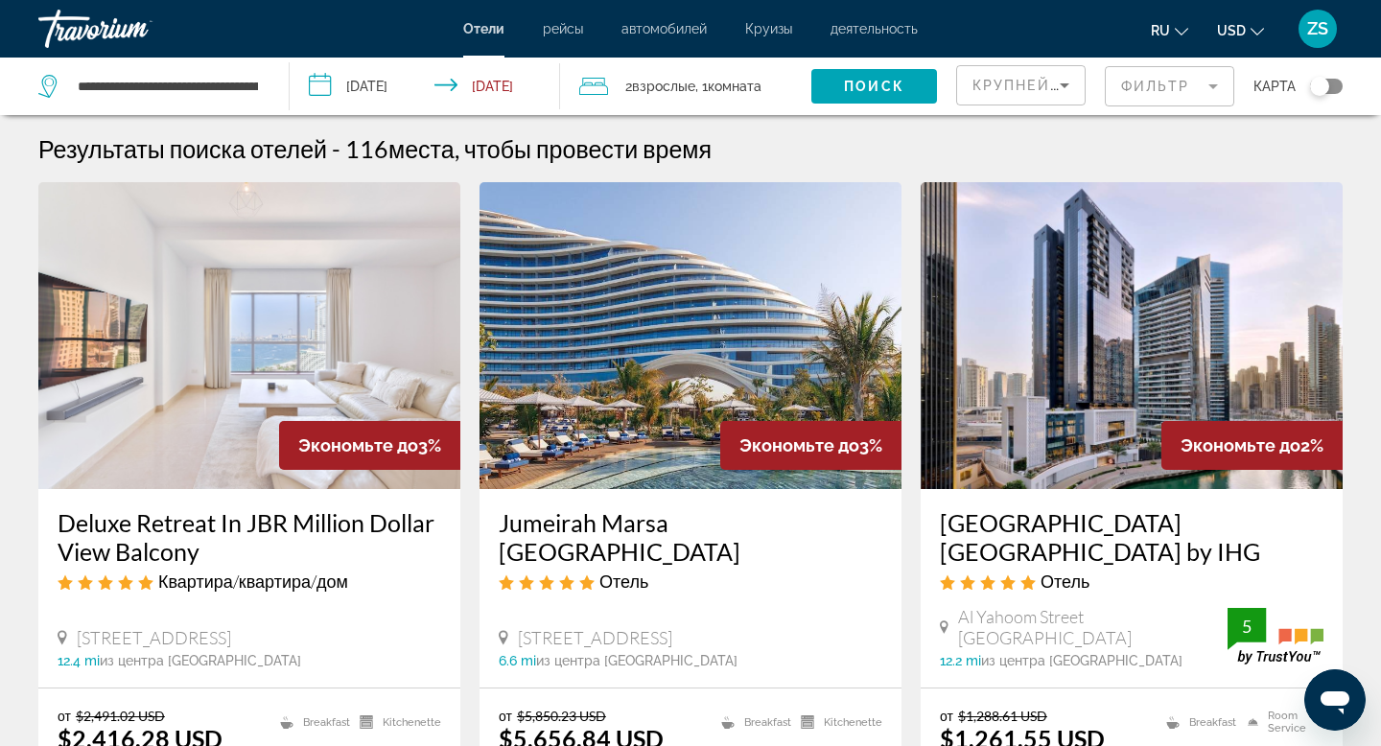
click at [764, 449] on span "Экономьте до" at bounding box center [799, 445] width 120 height 20
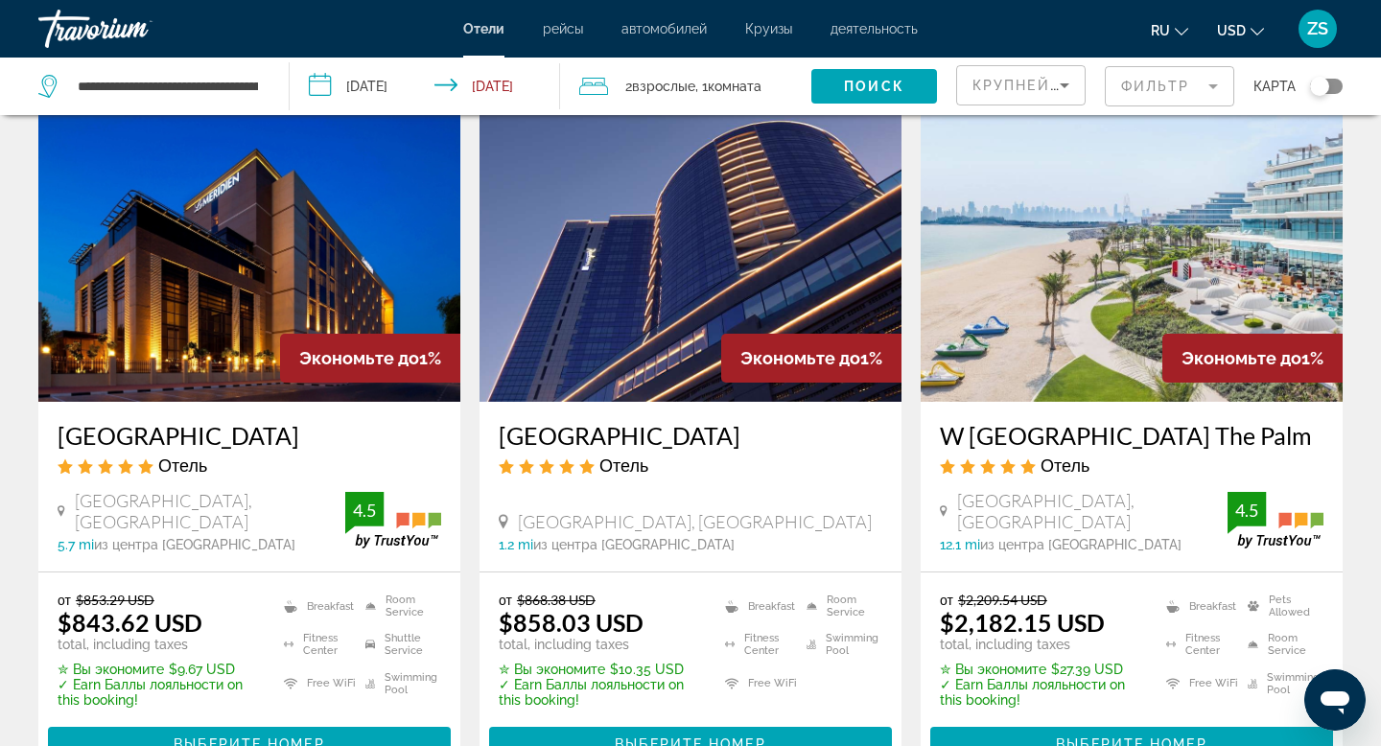
scroll to position [1596, 0]
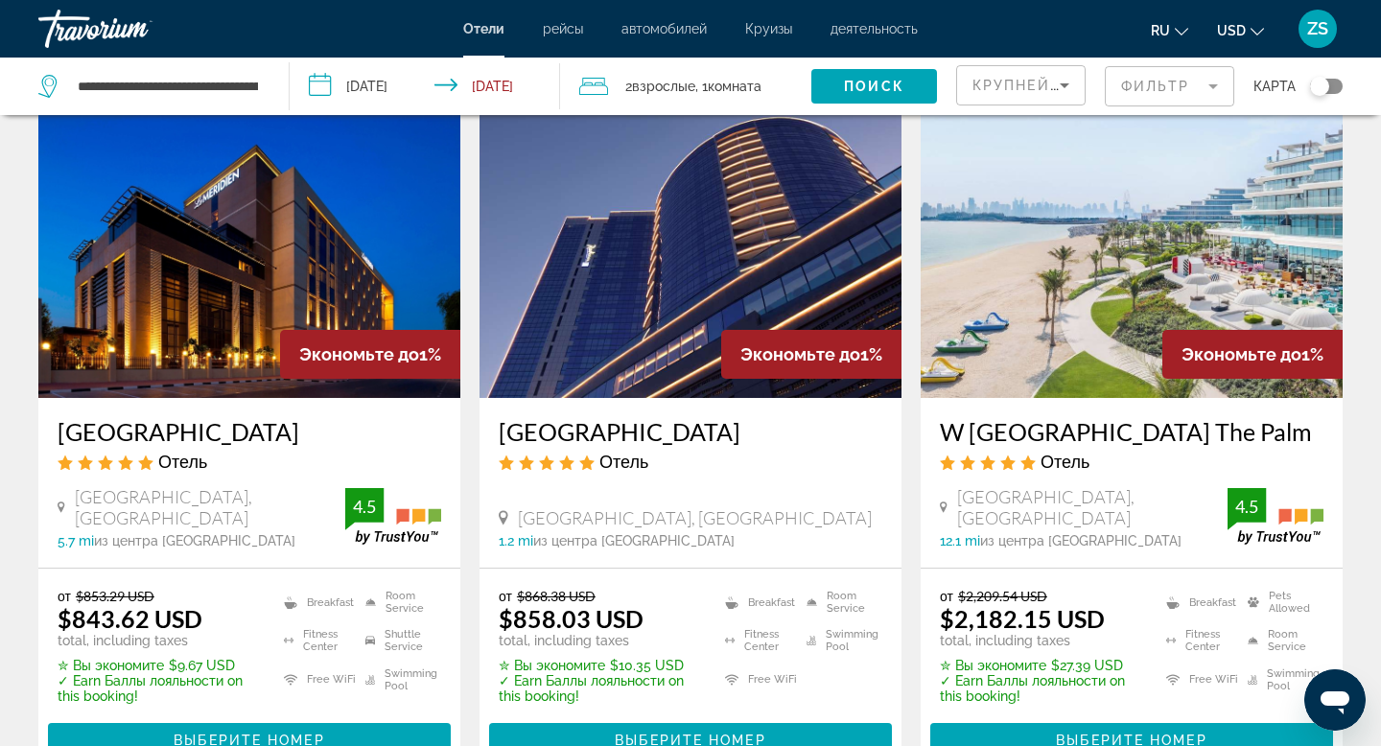
click at [212, 217] on img "Main content" at bounding box center [249, 244] width 422 height 307
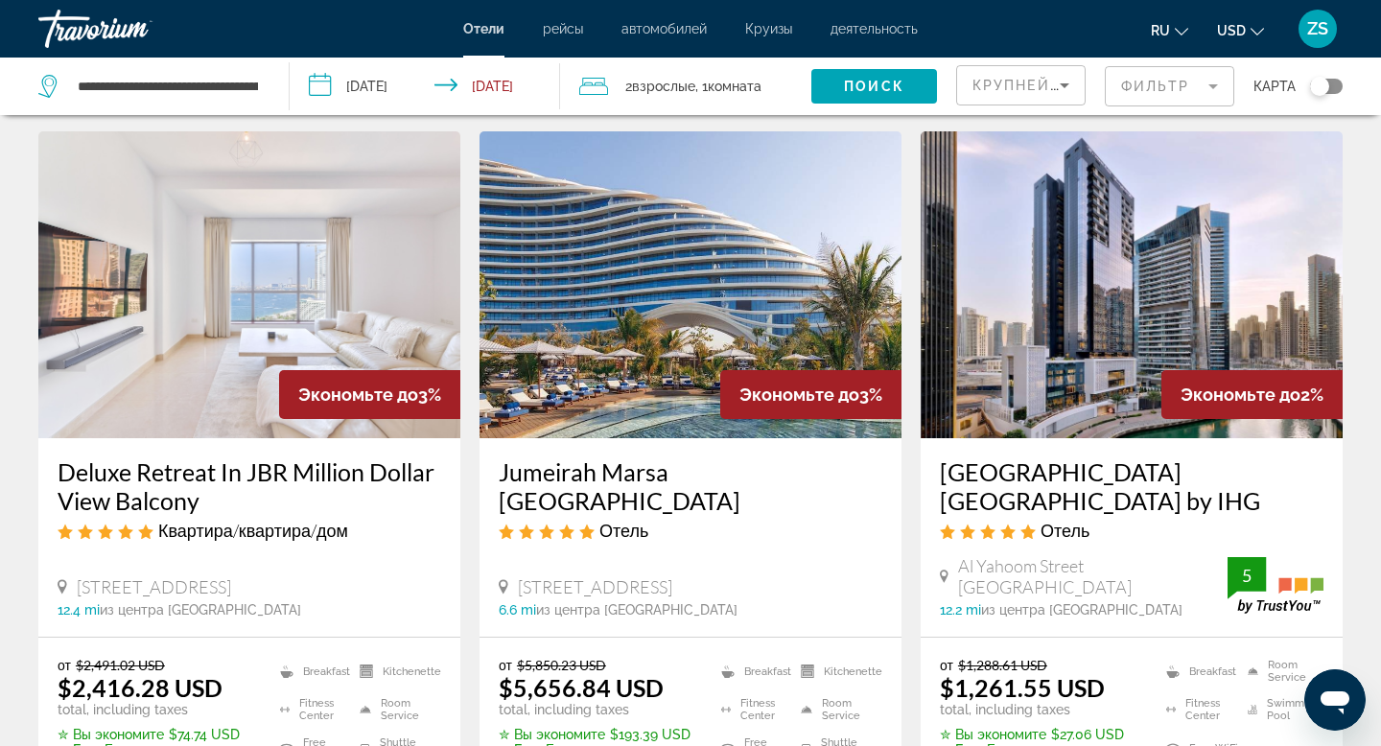
scroll to position [56, 0]
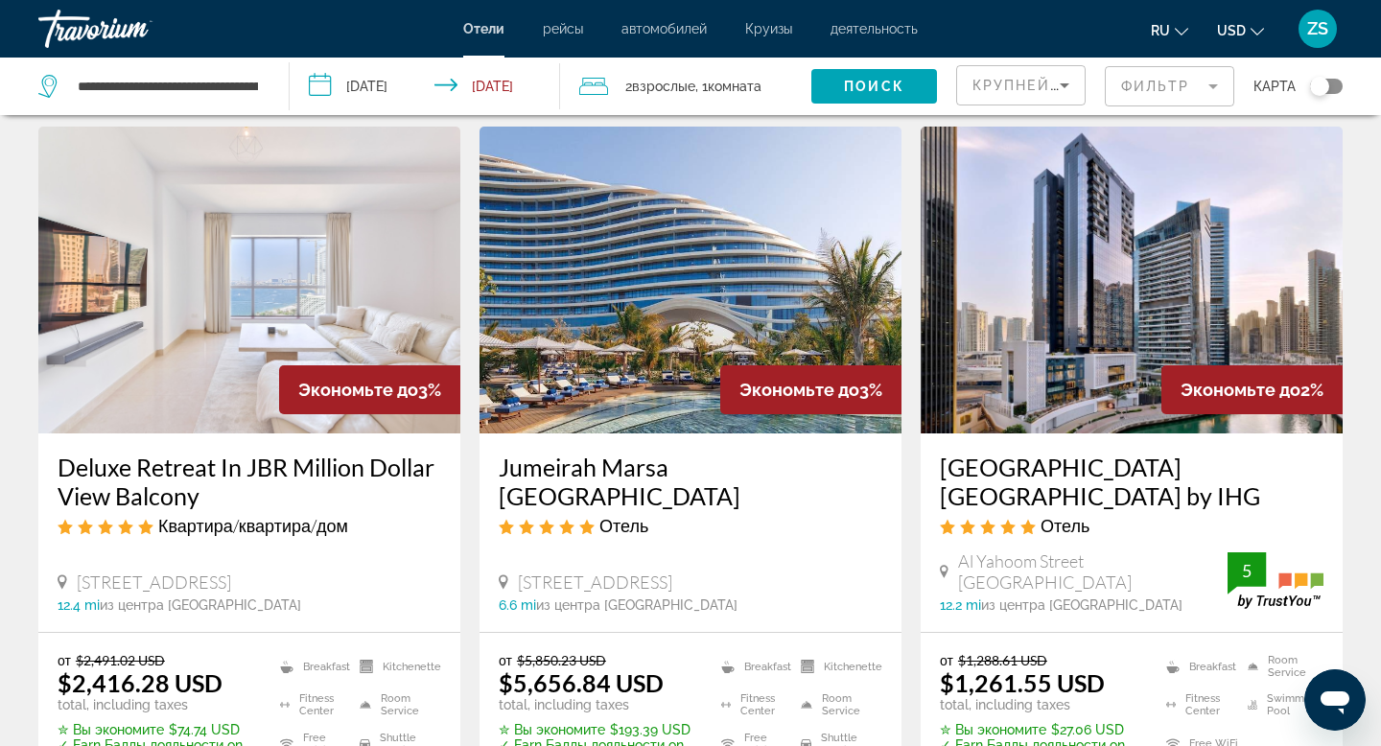
click at [628, 236] on img "Main content" at bounding box center [690, 280] width 422 height 307
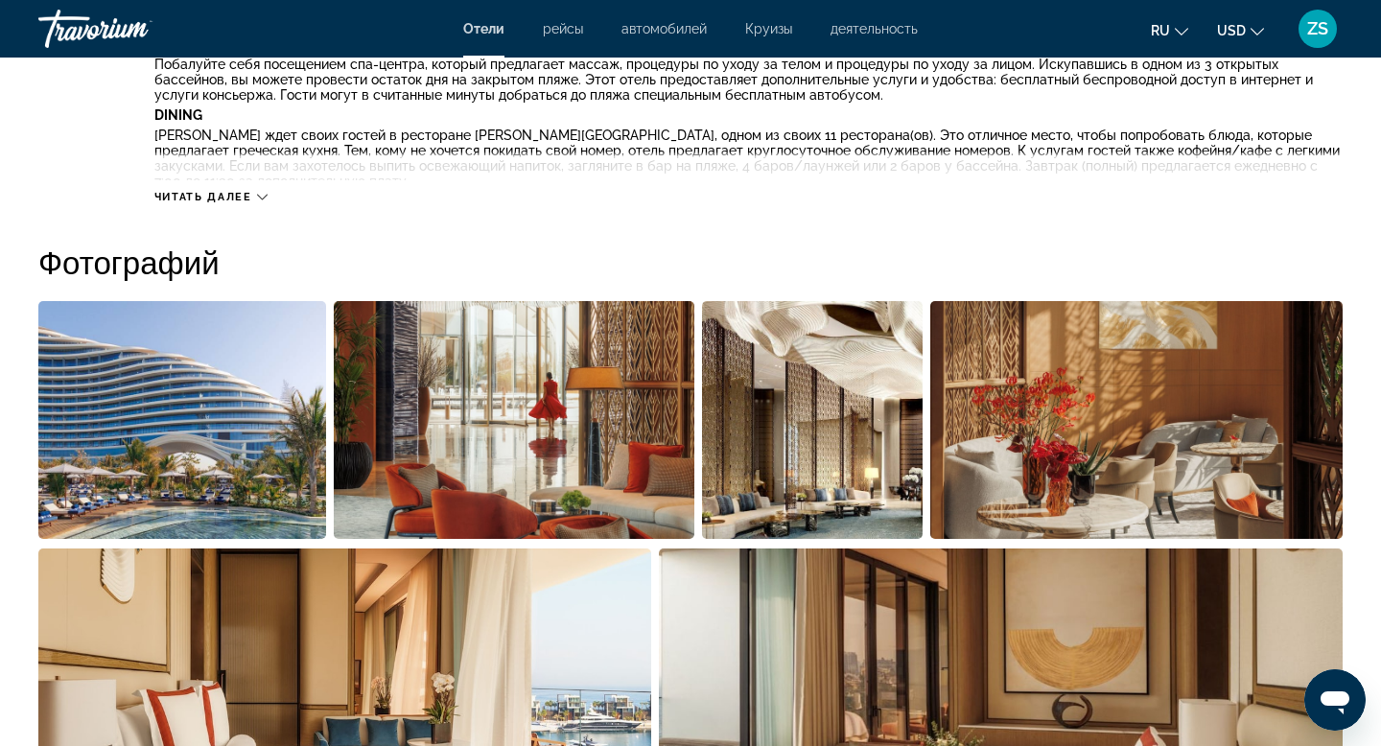
scroll to position [815, 0]
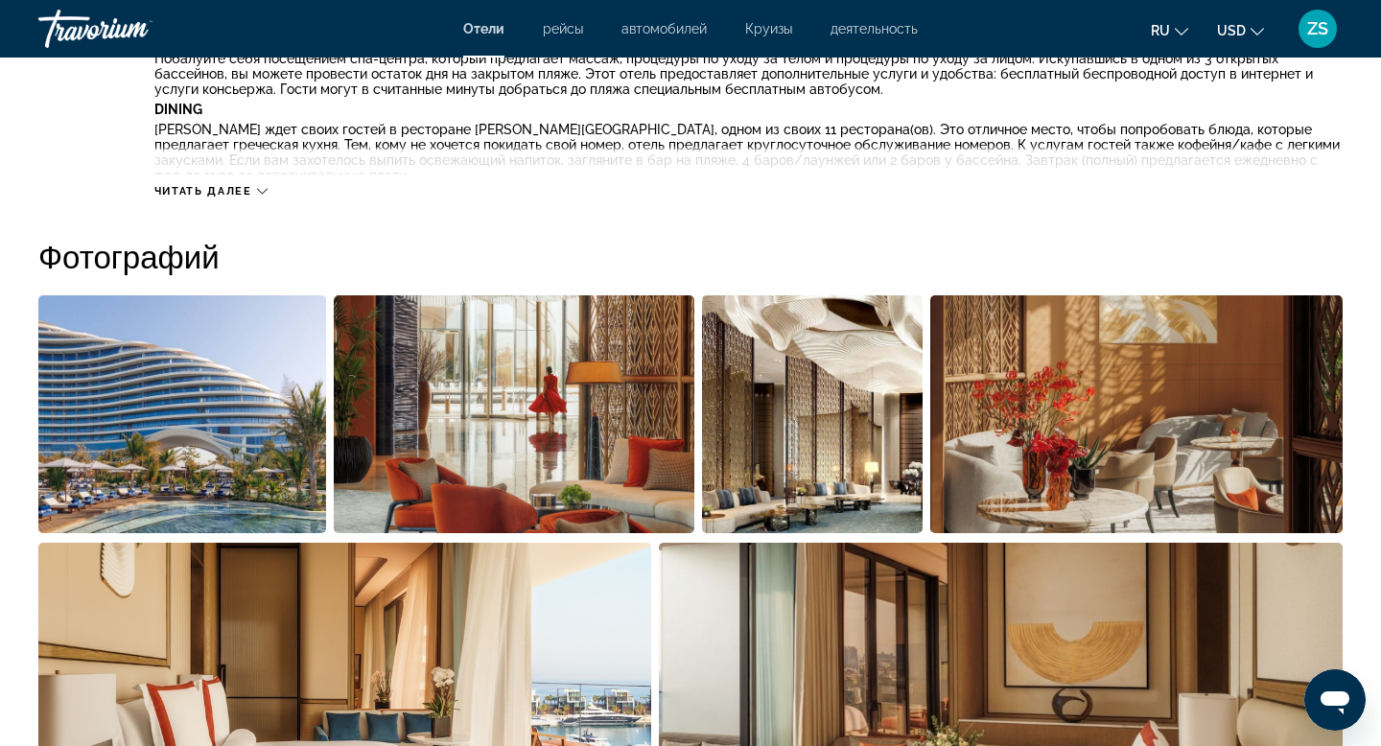
click at [129, 429] on img "Open full-screen image slider" at bounding box center [182, 414] width 288 height 238
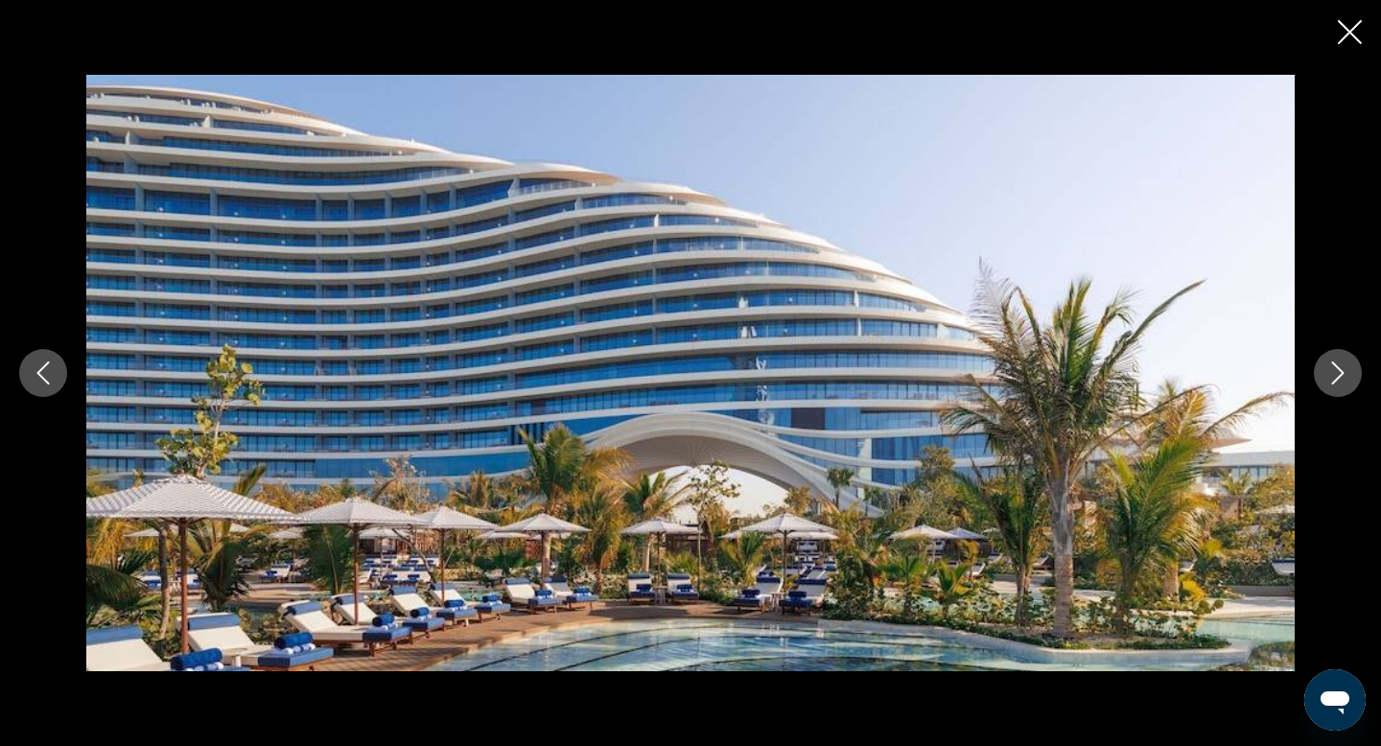
click at [1355, 376] on button "Next image" at bounding box center [1337, 373] width 48 height 48
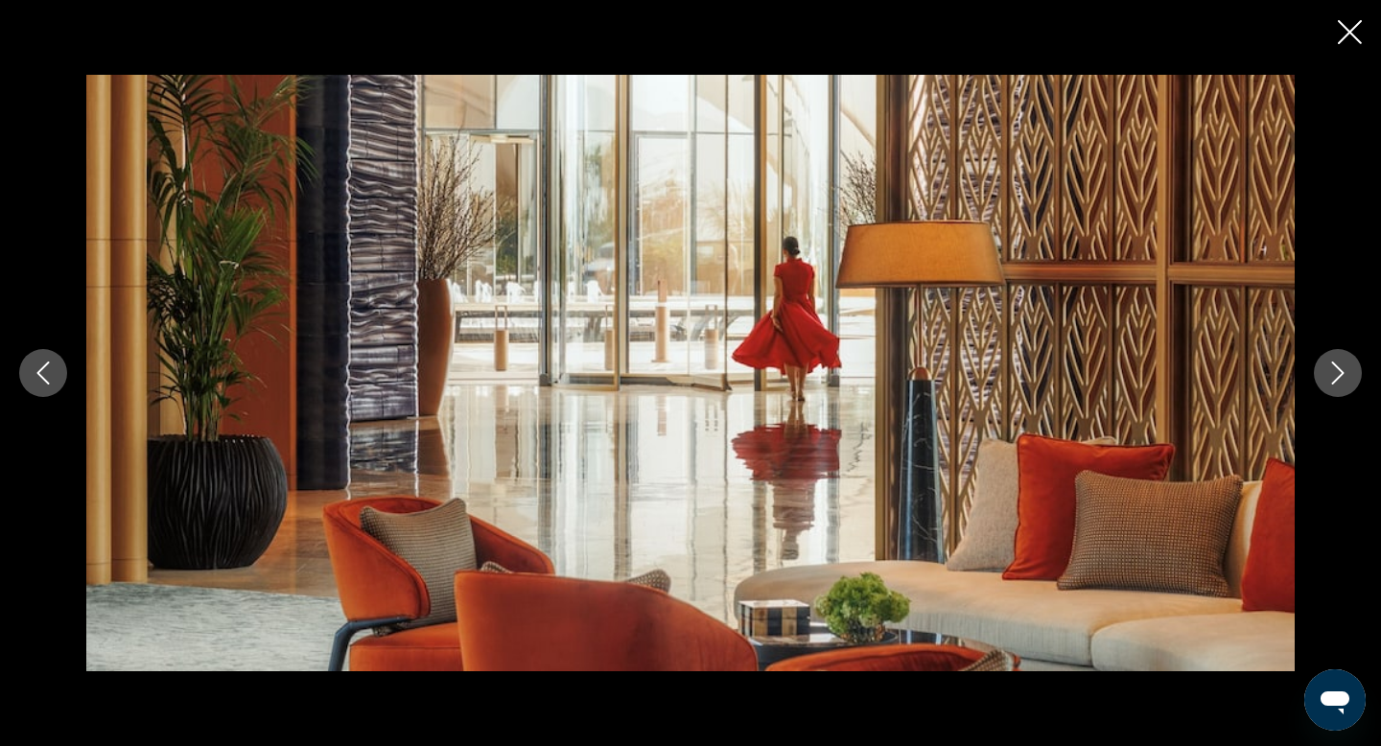
click at [1355, 376] on button "Next image" at bounding box center [1337, 373] width 48 height 48
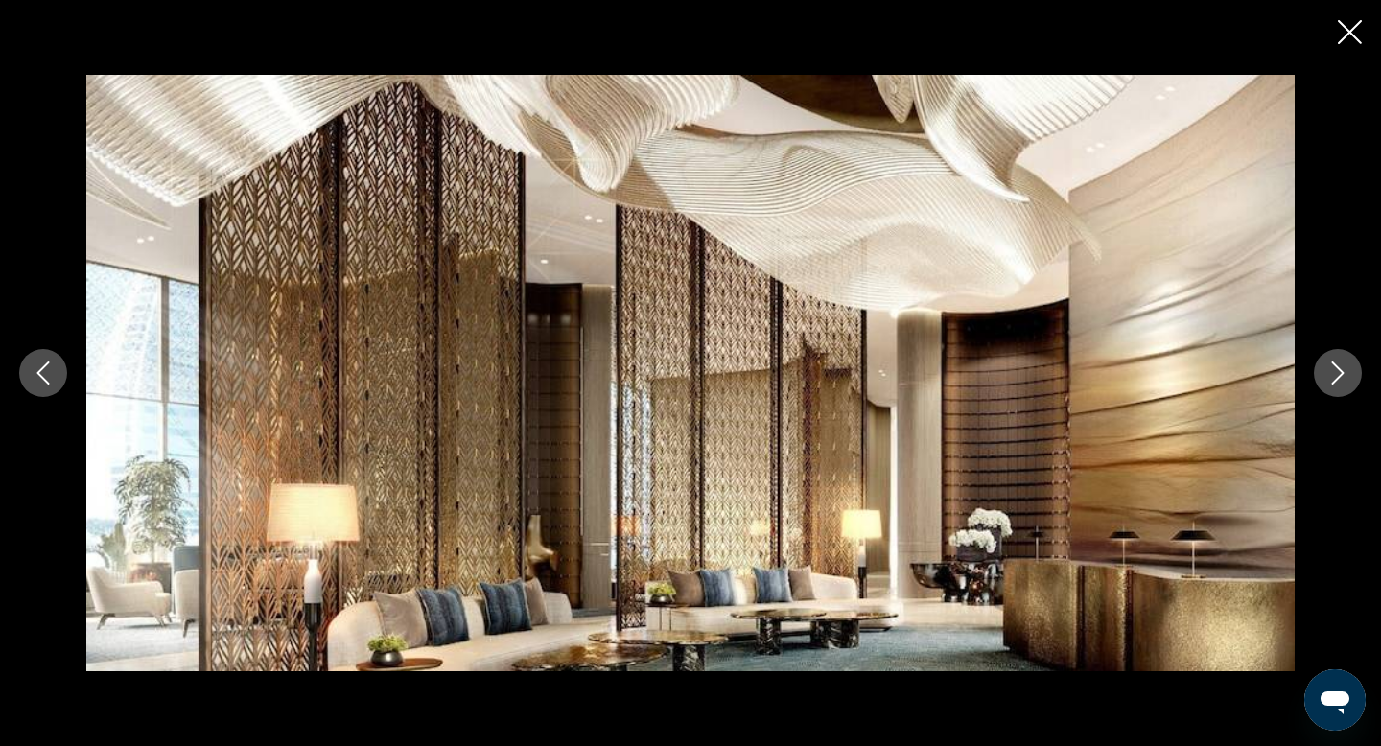
click at [1355, 376] on button "Next image" at bounding box center [1337, 373] width 48 height 48
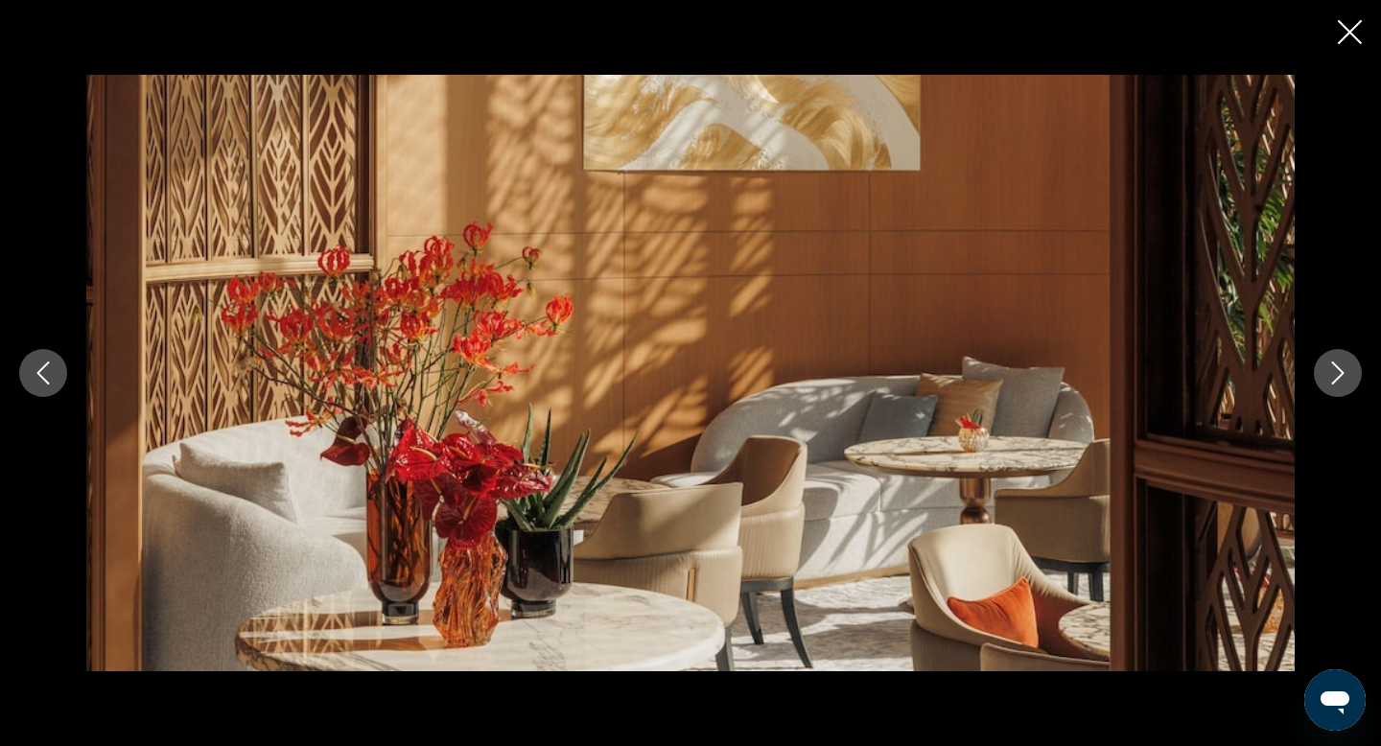
click at [1355, 376] on button "Next image" at bounding box center [1337, 373] width 48 height 48
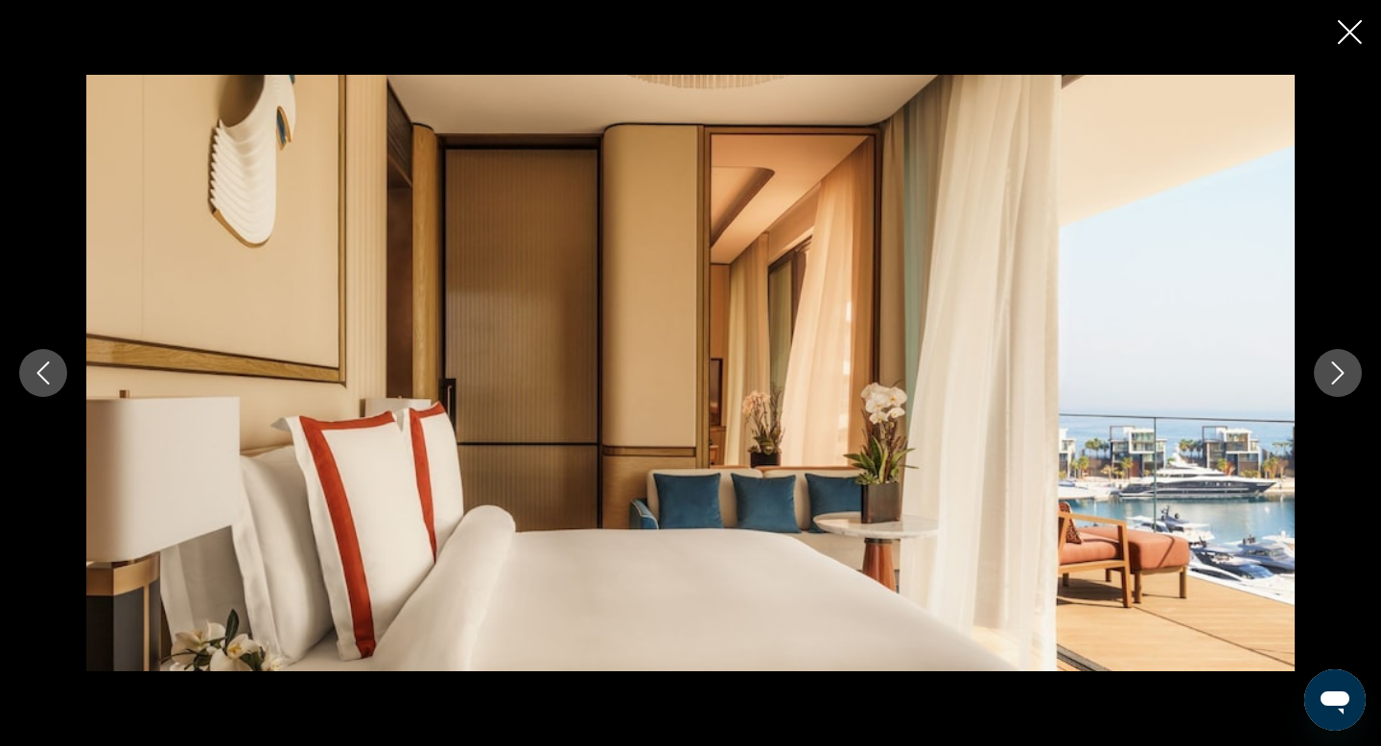
click at [1355, 376] on button "Next image" at bounding box center [1337, 373] width 48 height 48
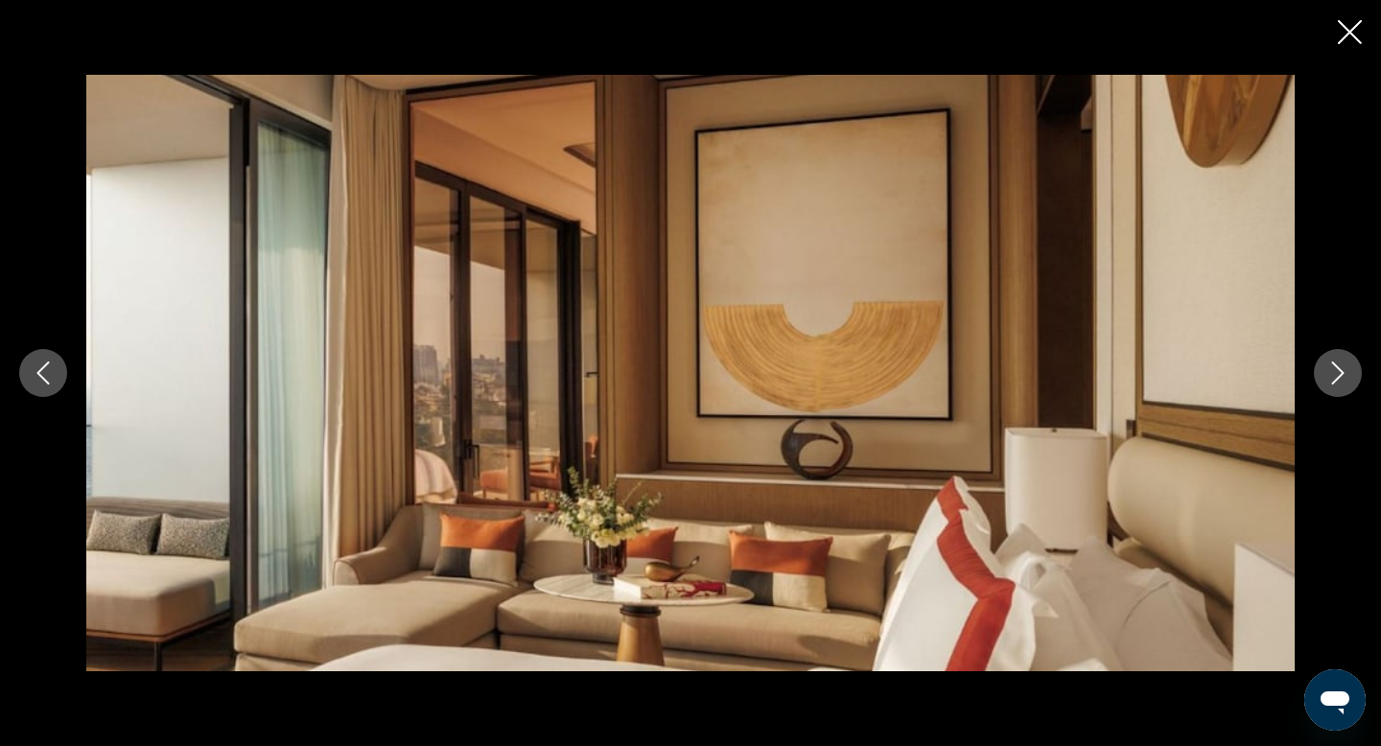
click at [1355, 377] on button "Next image" at bounding box center [1337, 373] width 48 height 48
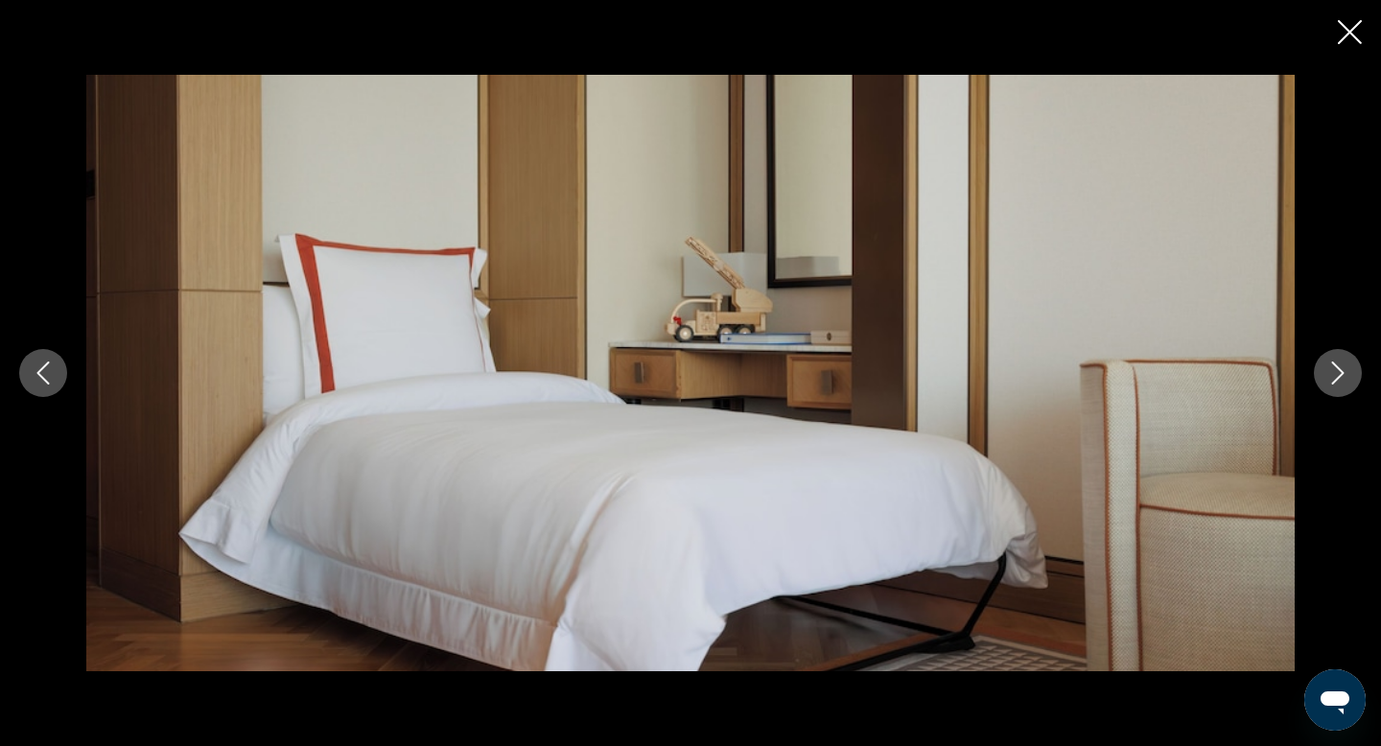
click at [1355, 377] on button "Next image" at bounding box center [1337, 373] width 48 height 48
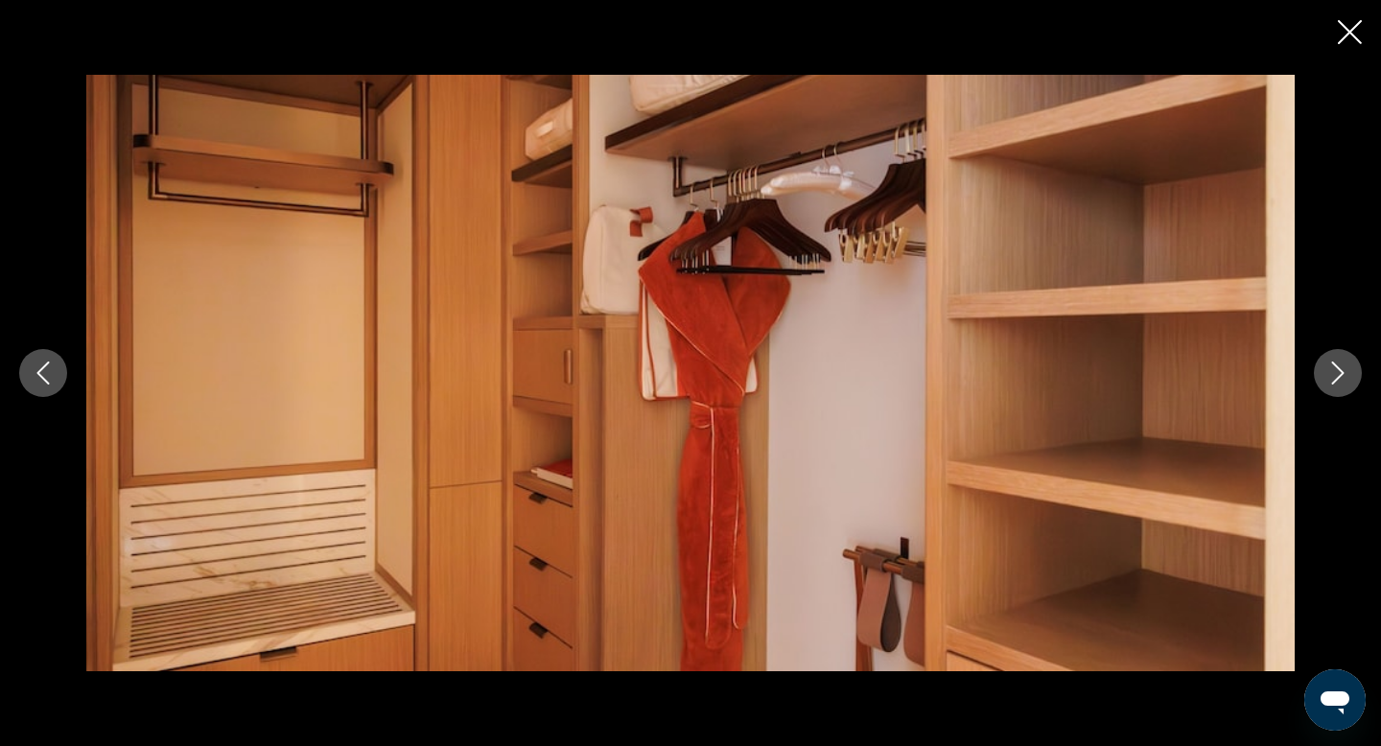
click at [1355, 377] on button "Next image" at bounding box center [1337, 373] width 48 height 48
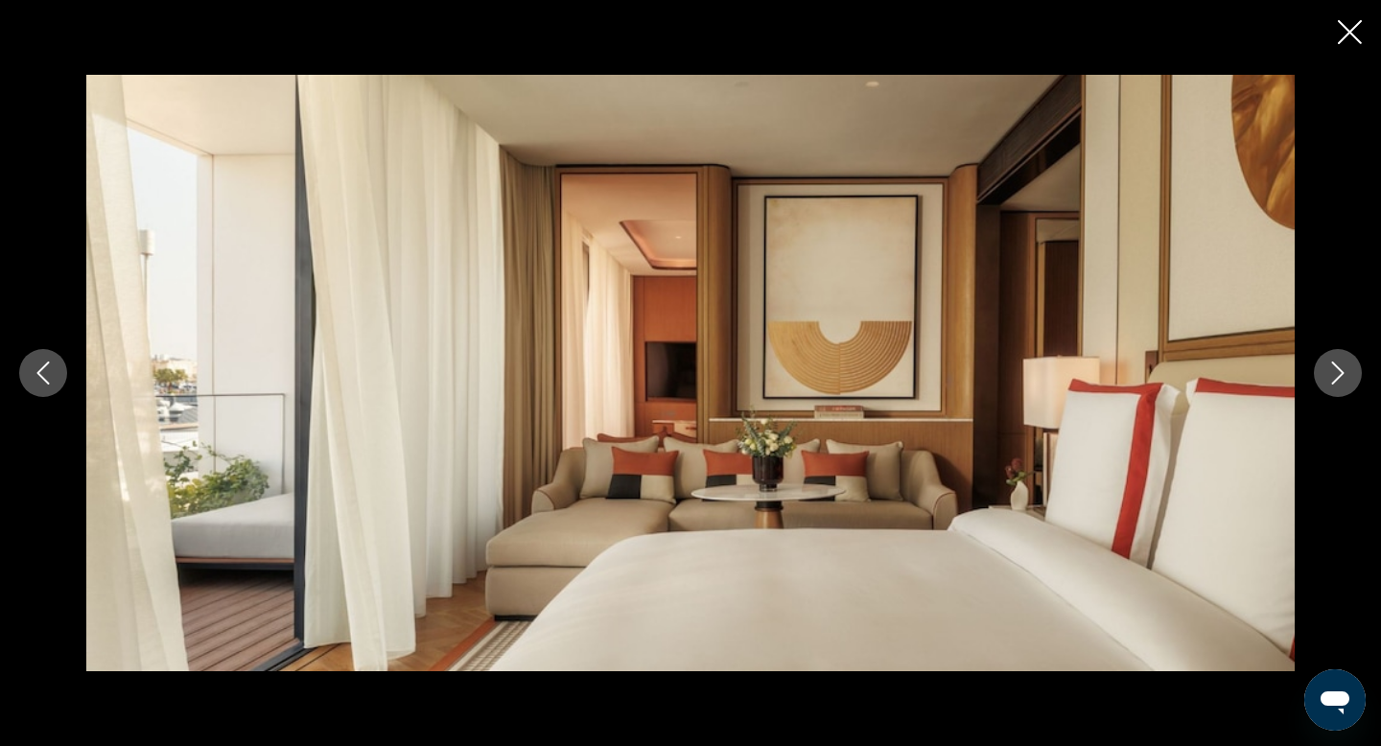
click at [1355, 377] on button "Next image" at bounding box center [1337, 373] width 48 height 48
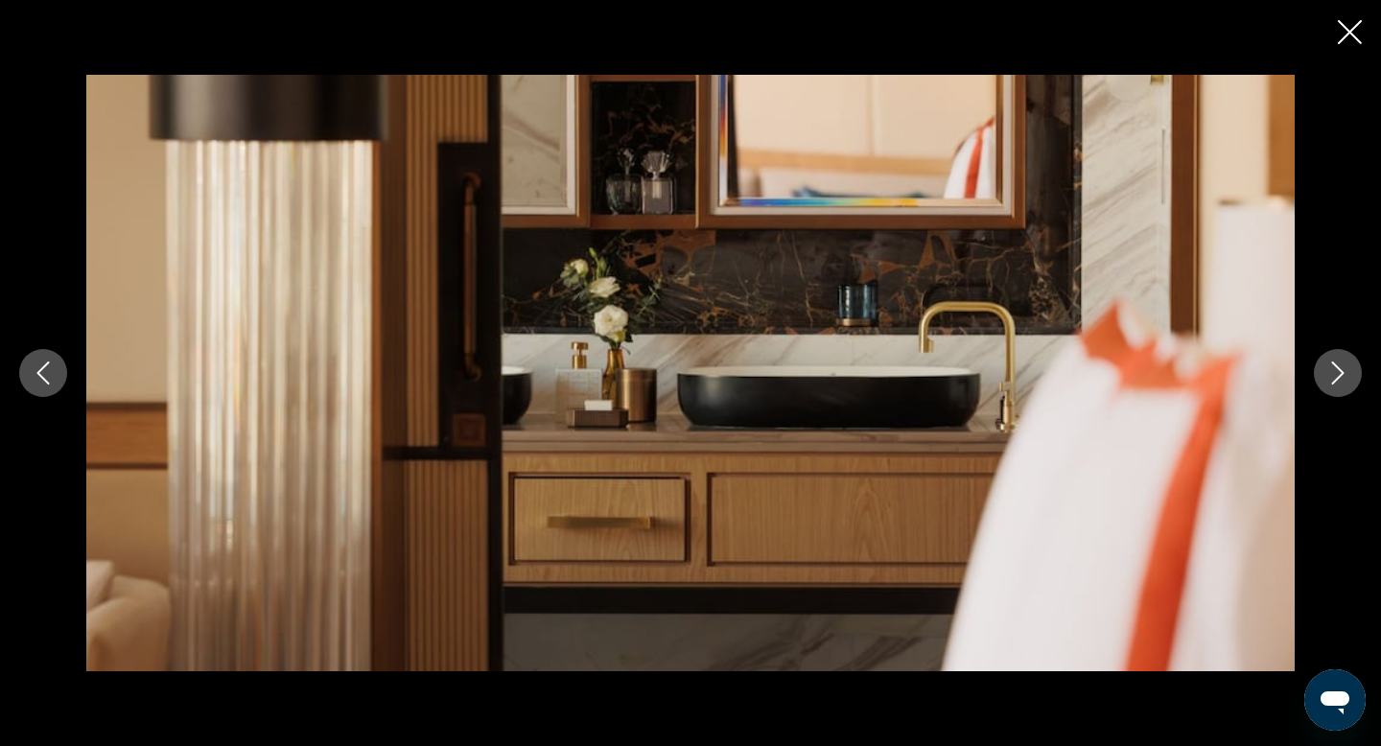
click at [1356, 372] on button "Next image" at bounding box center [1337, 373] width 48 height 48
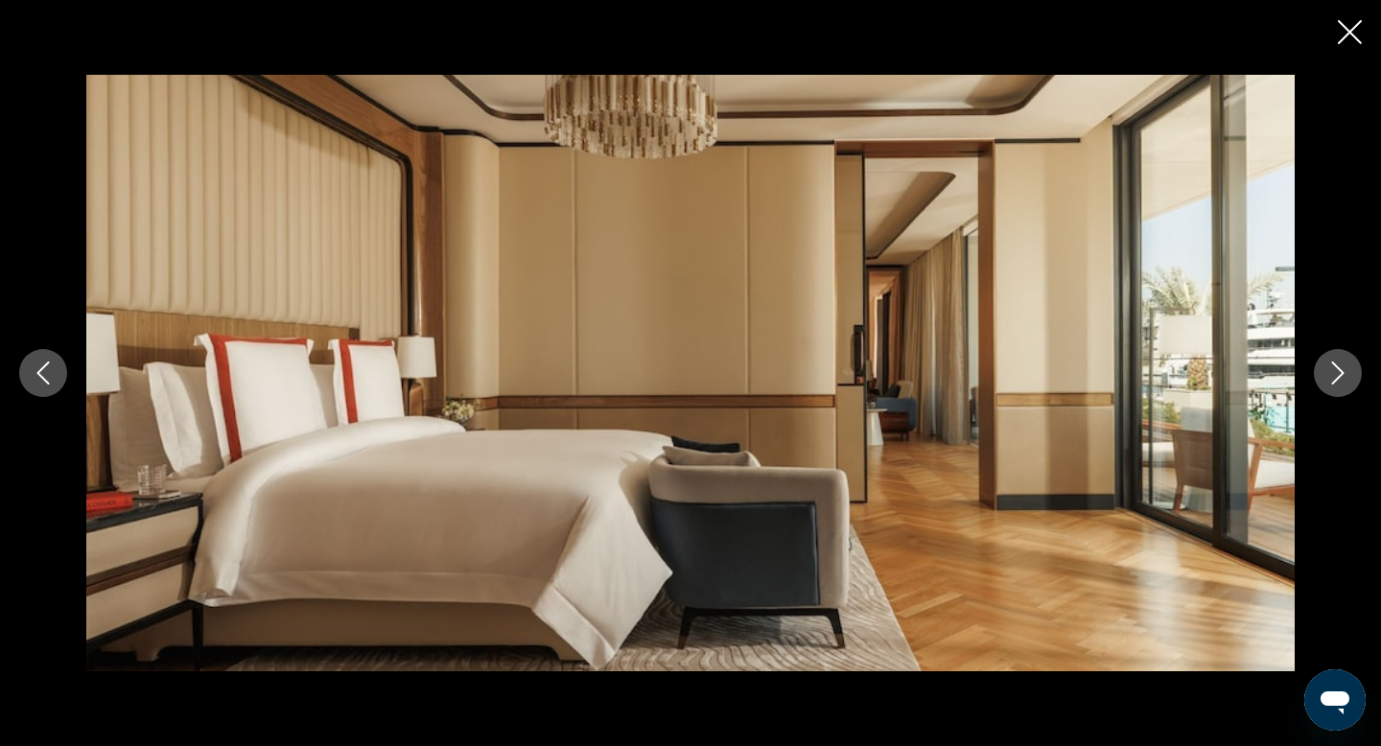
click at [1358, 388] on div "prev next" at bounding box center [690, 373] width 1381 height 596
click at [1348, 381] on icon "Next image" at bounding box center [1337, 372] width 23 height 23
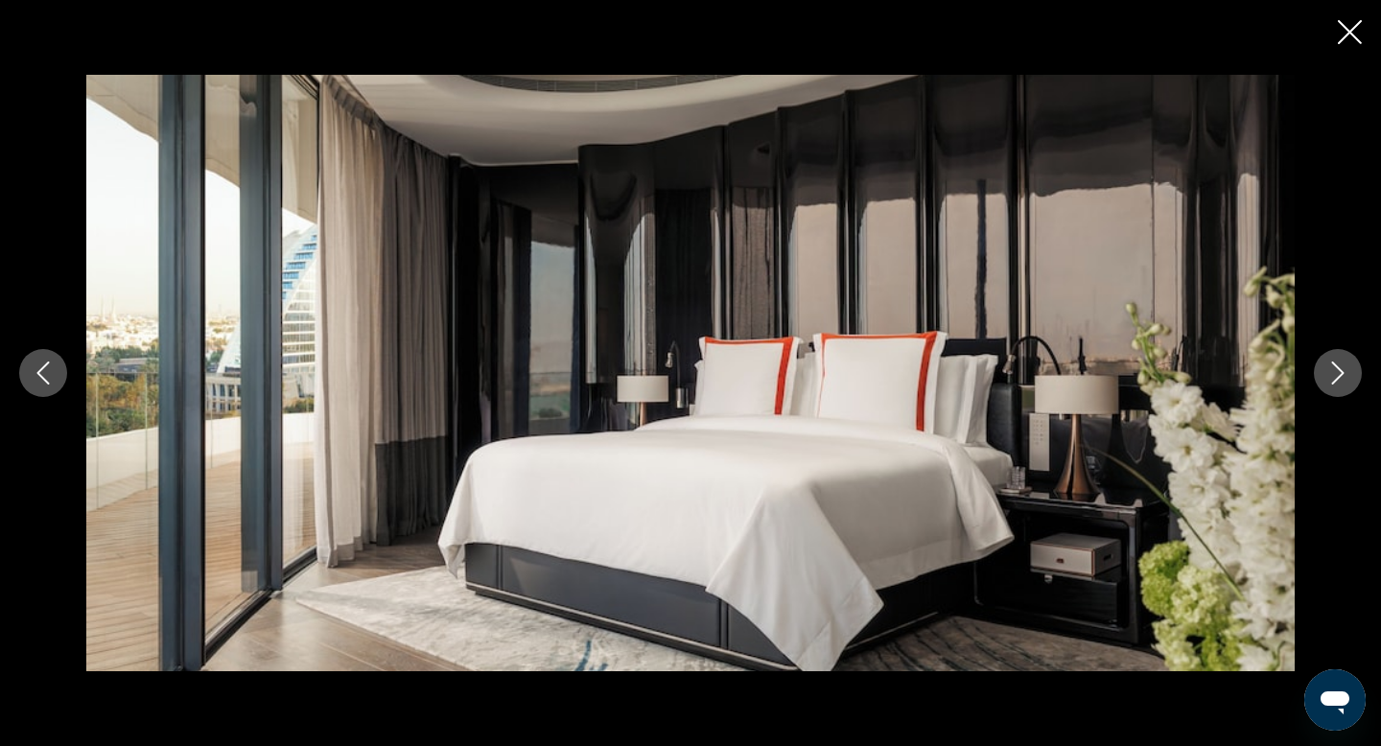
click at [1340, 371] on icon "Next image" at bounding box center [1338, 372] width 12 height 23
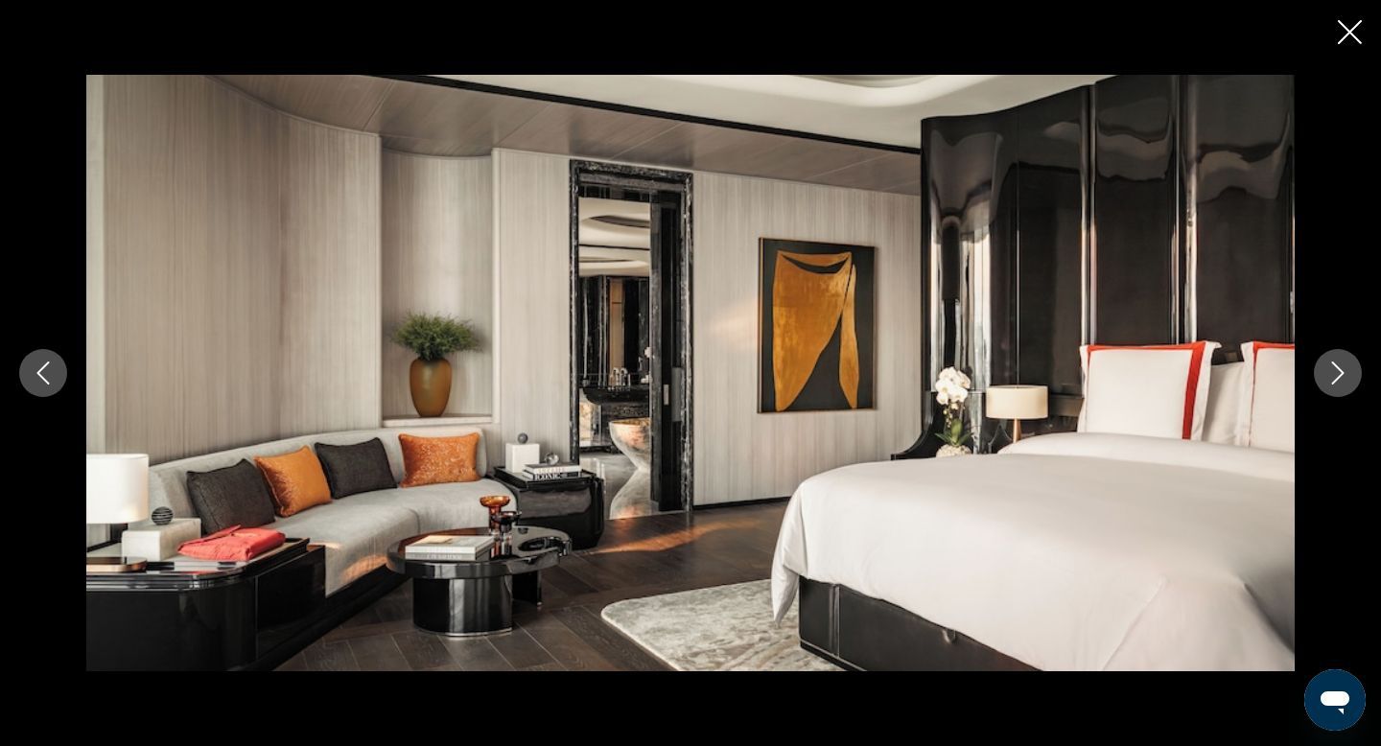
click at [1340, 371] on icon "Next image" at bounding box center [1338, 372] width 12 height 23
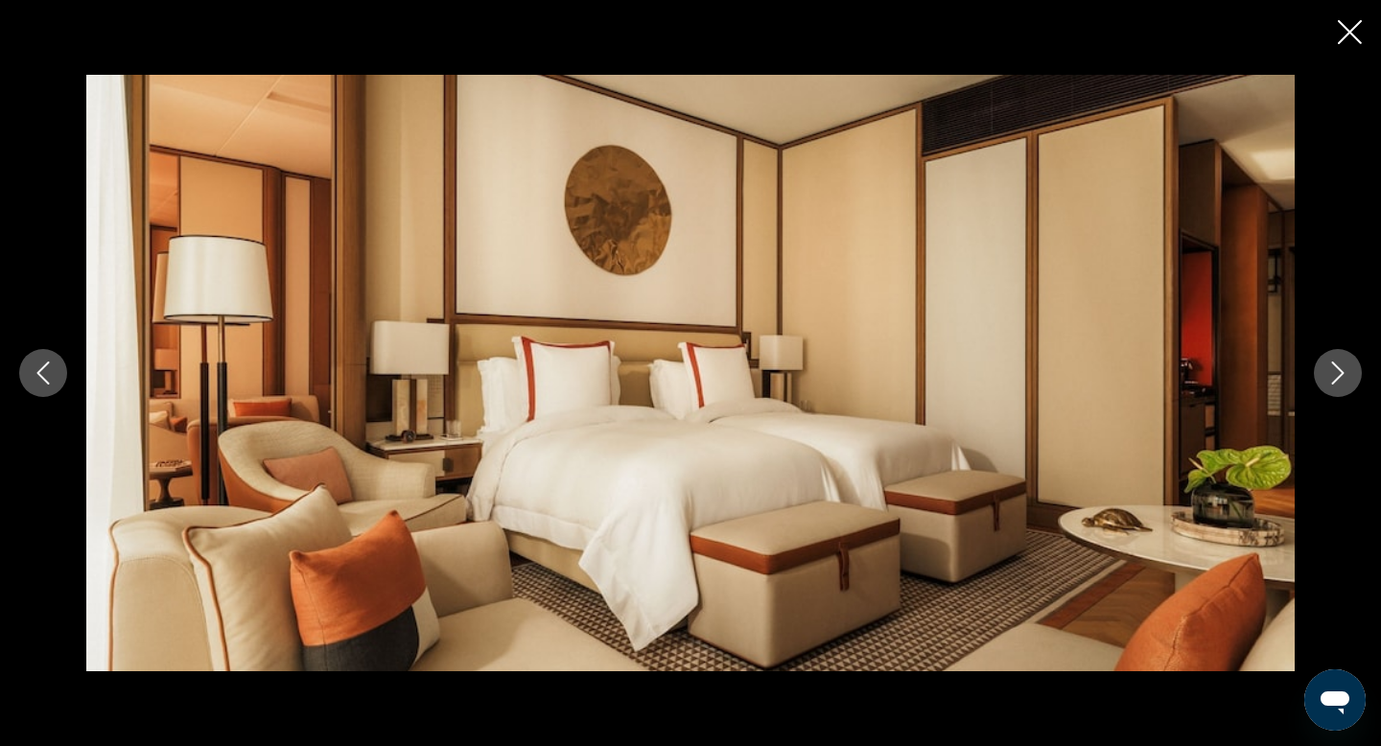
click at [1340, 371] on icon "Next image" at bounding box center [1338, 372] width 12 height 23
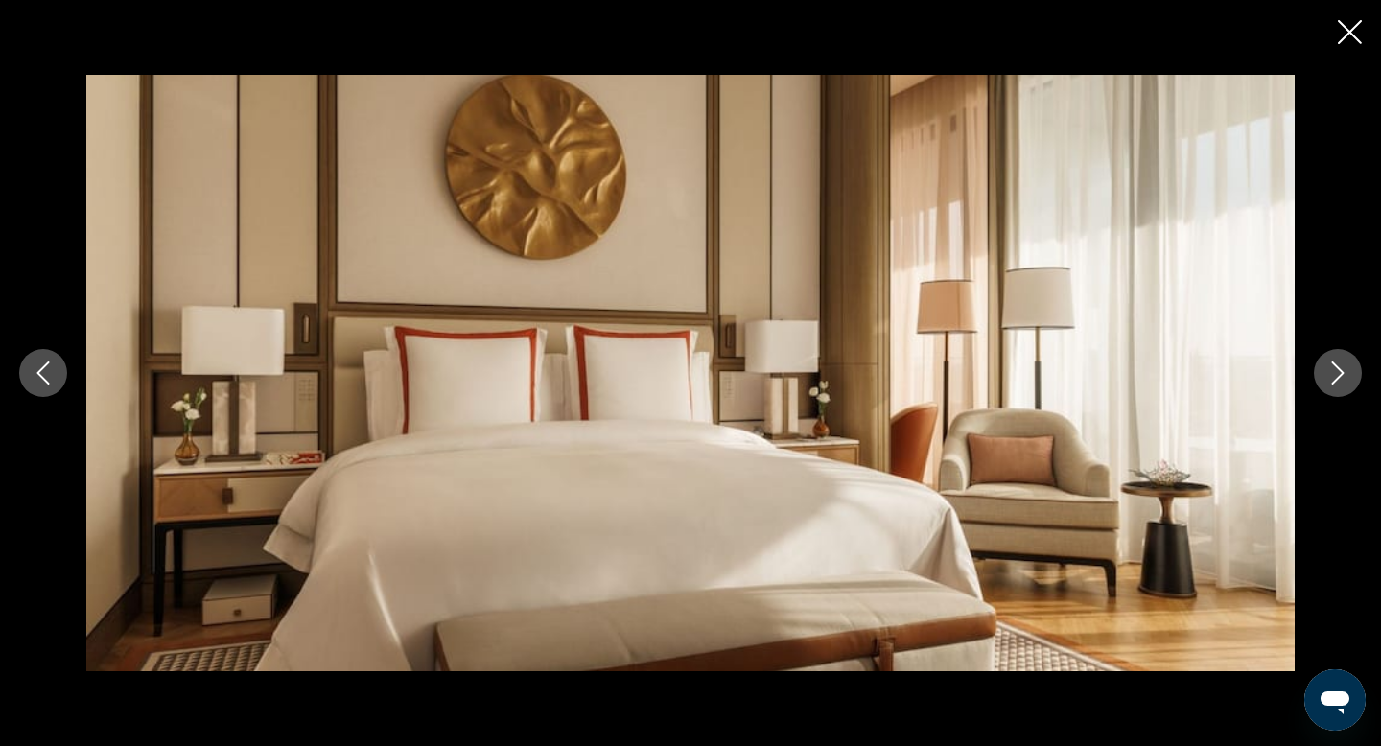
click at [1333, 37] on div "prev next" at bounding box center [690, 373] width 1381 height 746
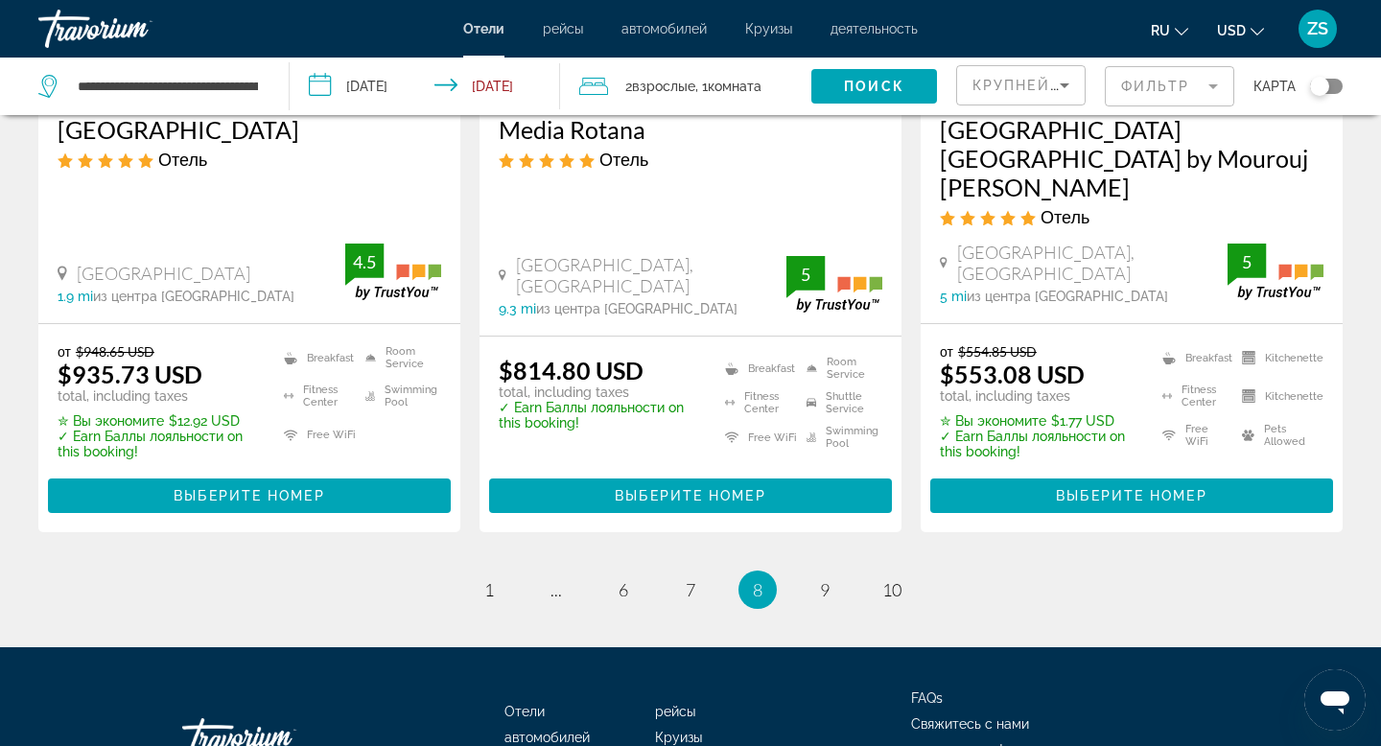
scroll to position [2734, 0]
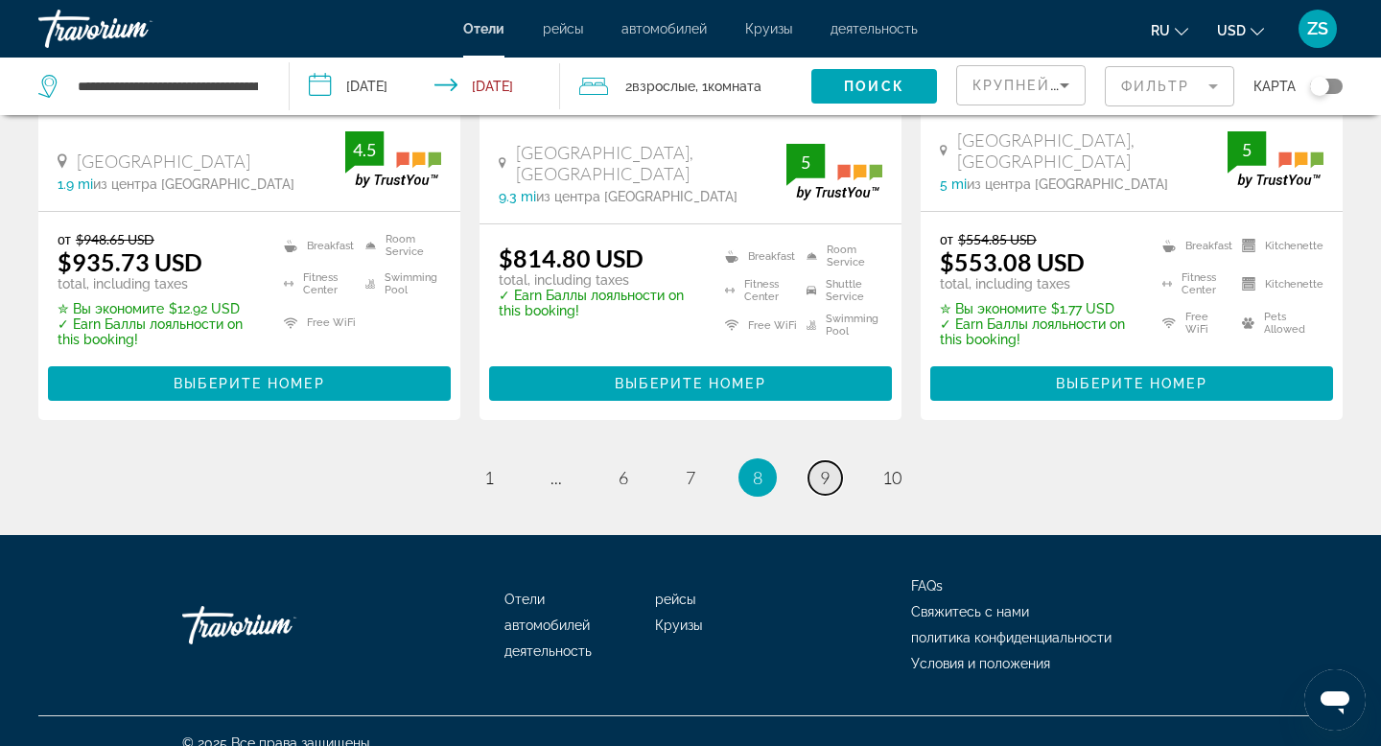
click at [816, 461] on link "page 9" at bounding box center [825, 478] width 34 height 34
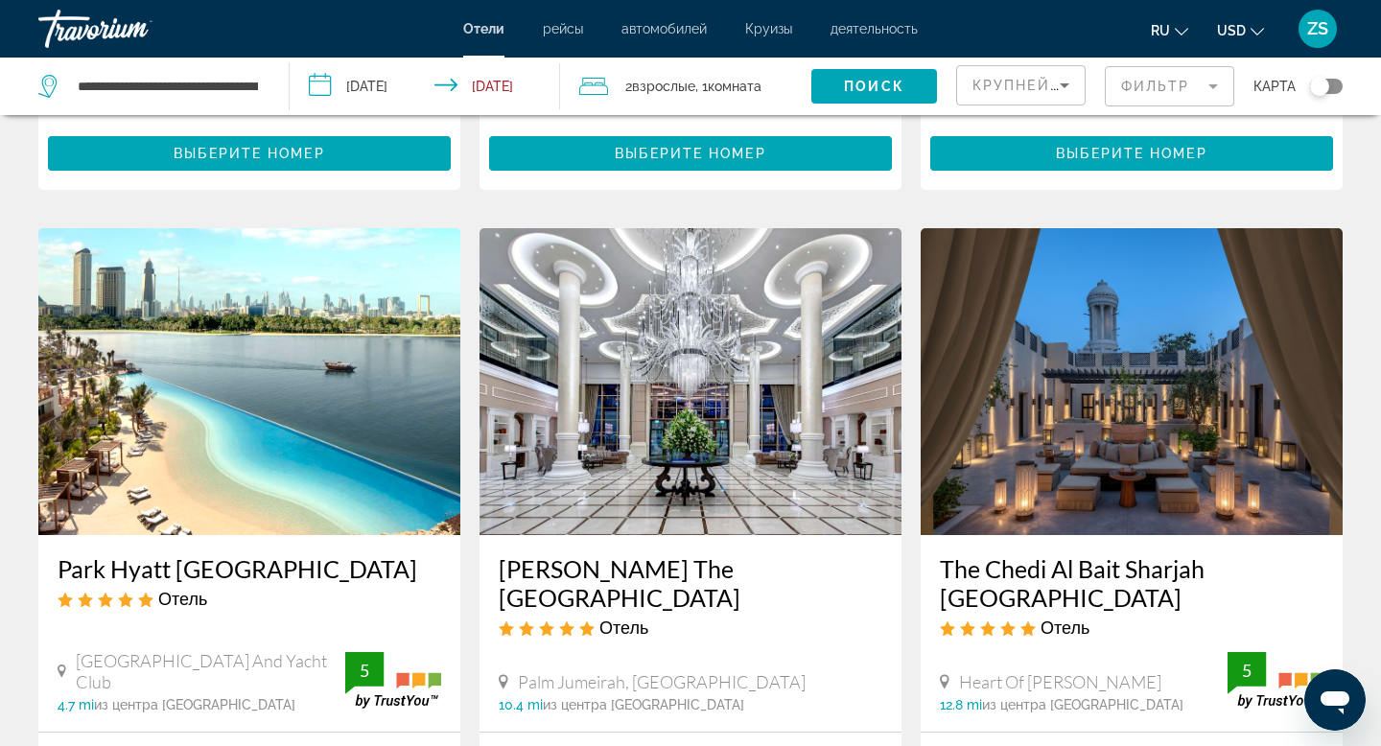
scroll to position [2320, 0]
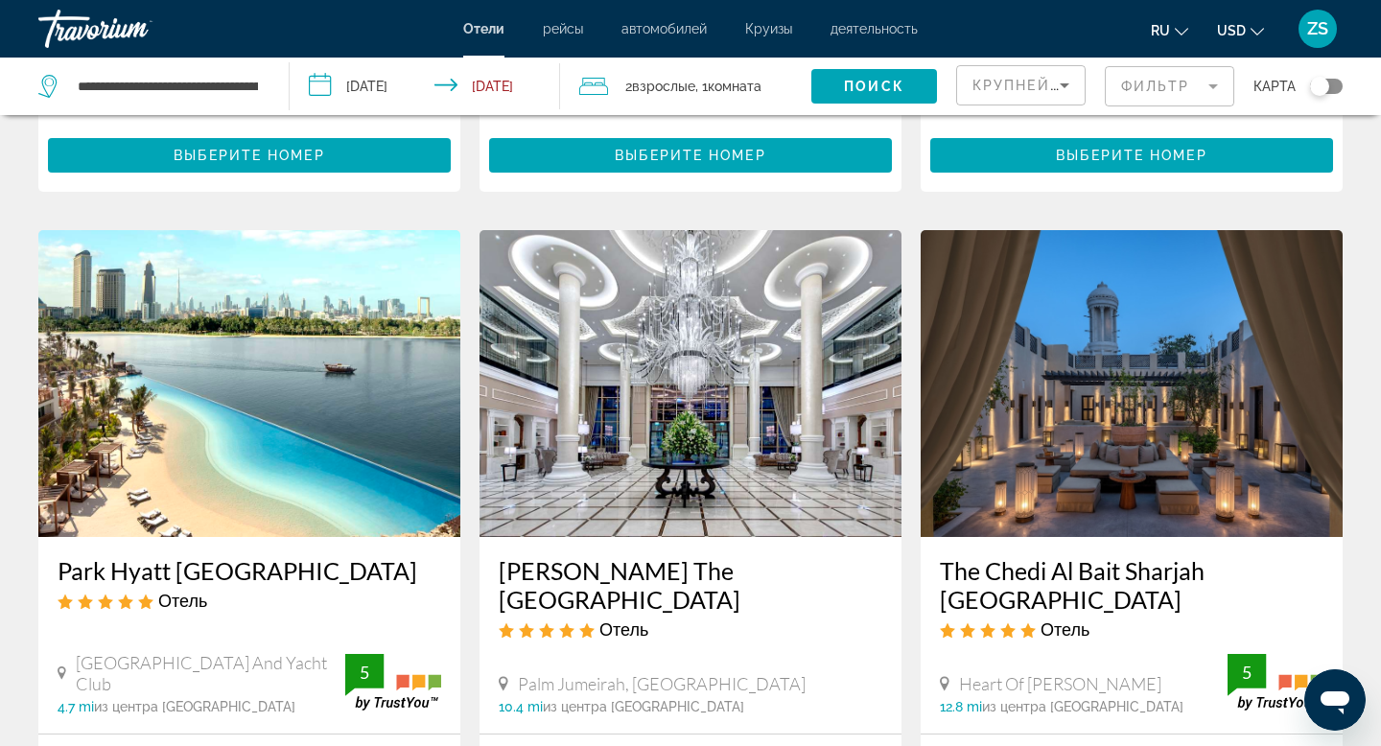
click at [1169, 230] on img "Main content" at bounding box center [1131, 383] width 422 height 307
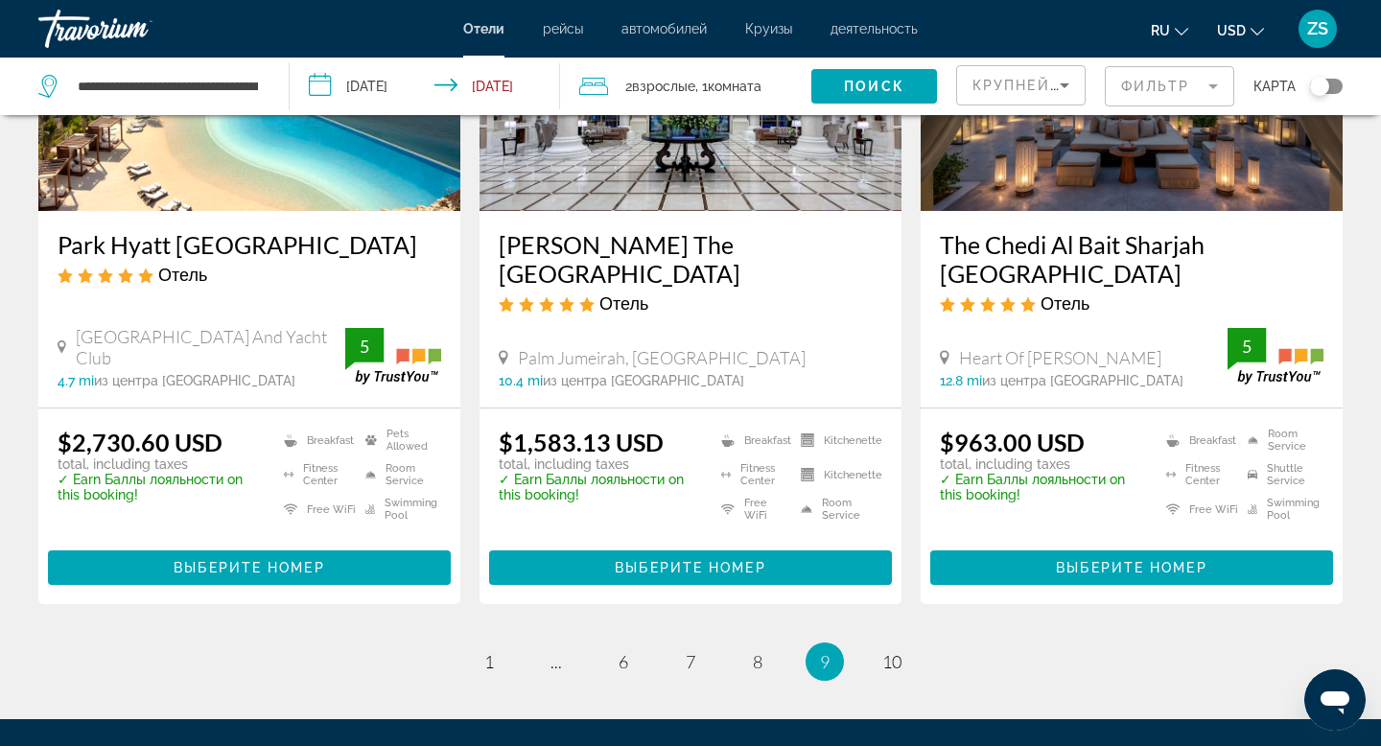
scroll to position [2670, 0]
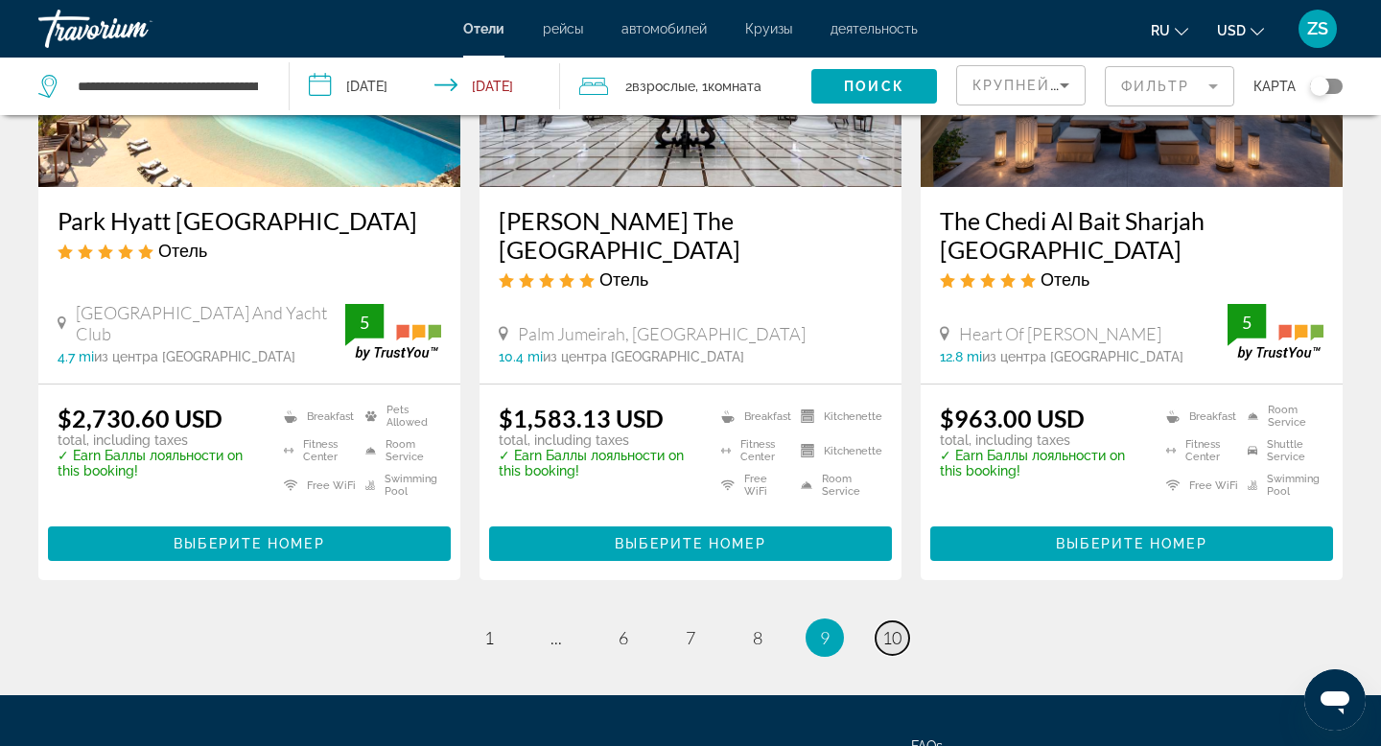
click at [901, 621] on link "page 10" at bounding box center [892, 638] width 34 height 34
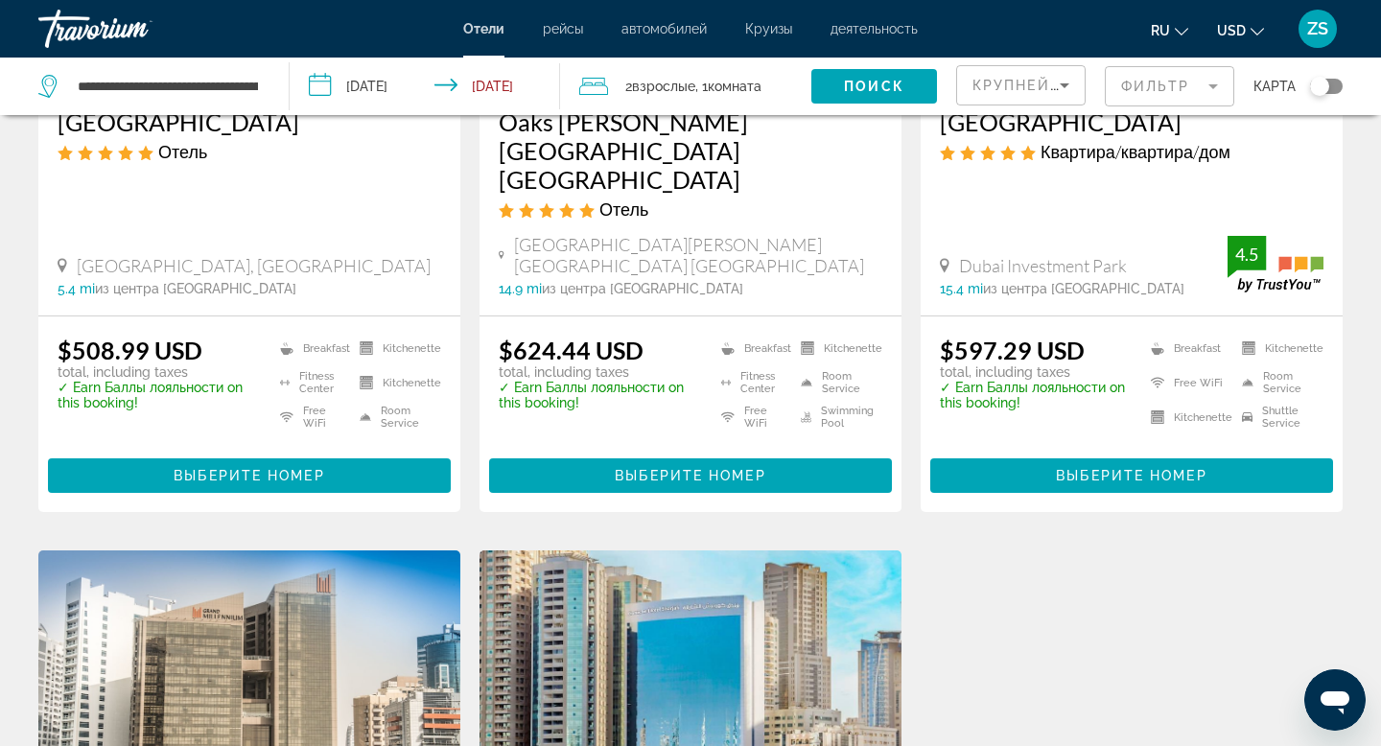
scroll to position [1139, 0]
